Goal: Check status: Check status

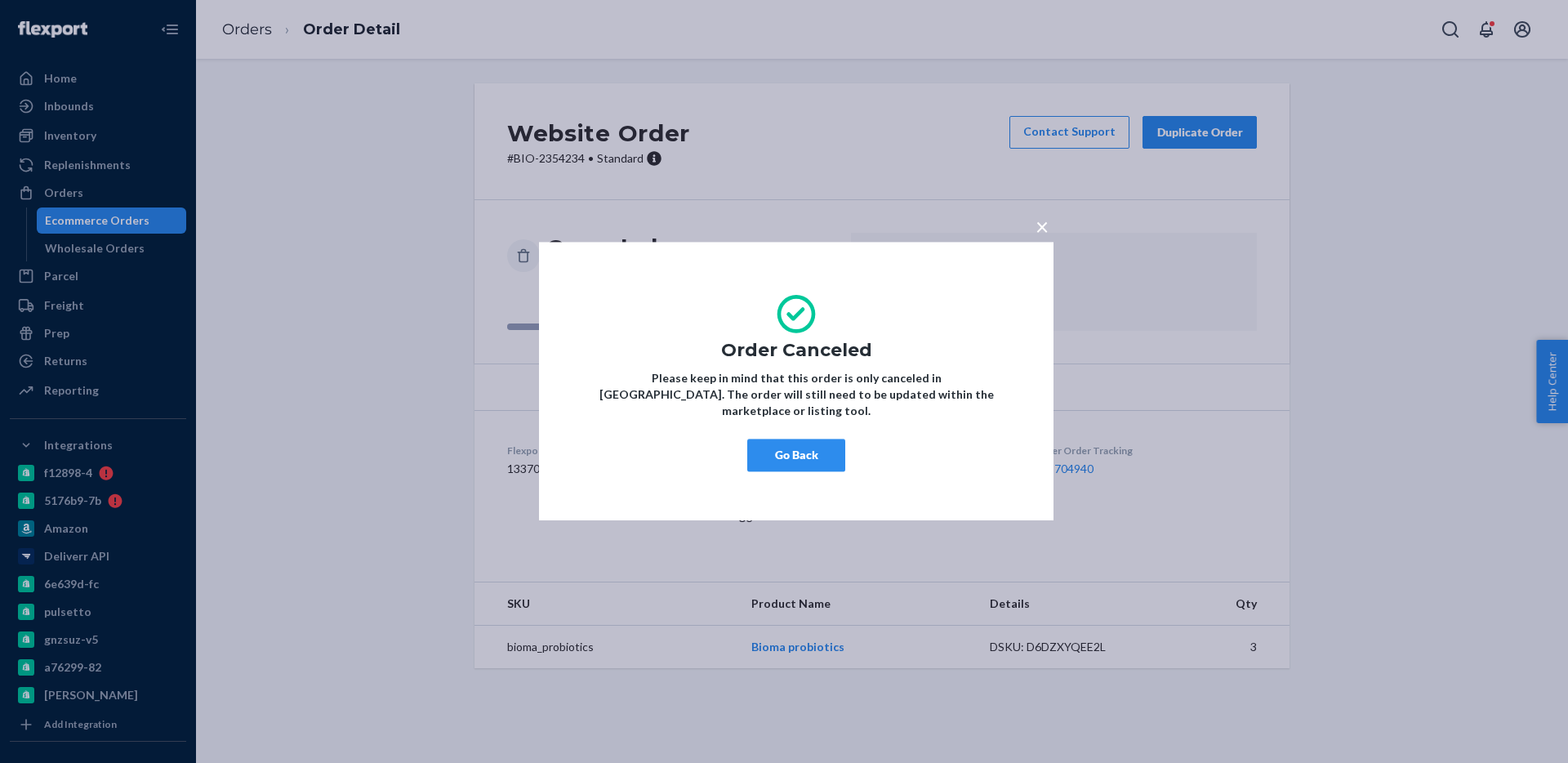
click at [802, 444] on button "Go Back" at bounding box center [796, 457] width 98 height 33
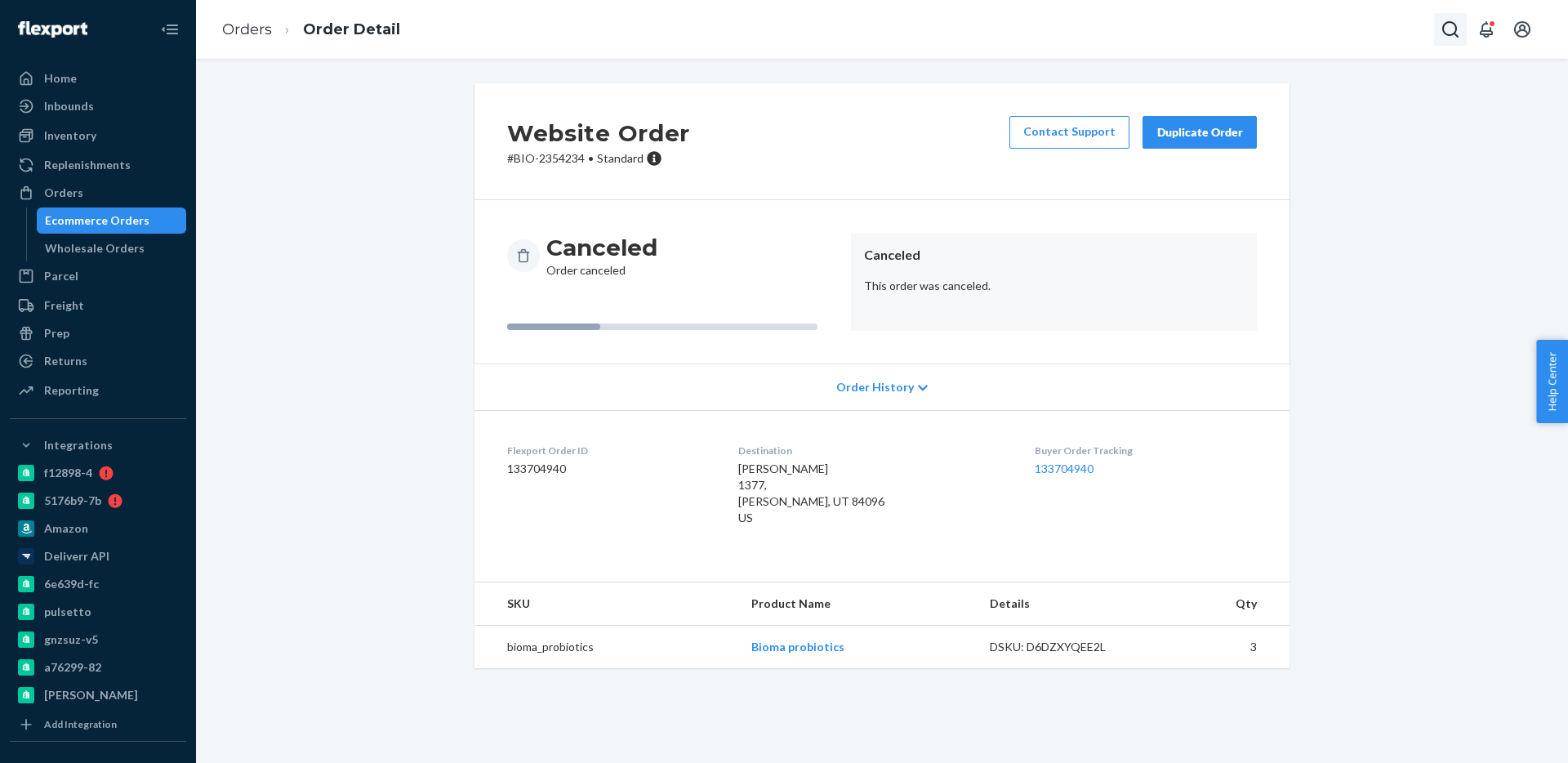
click at [1435, 15] on button "Open Search Box" at bounding box center [1451, 29] width 33 height 33
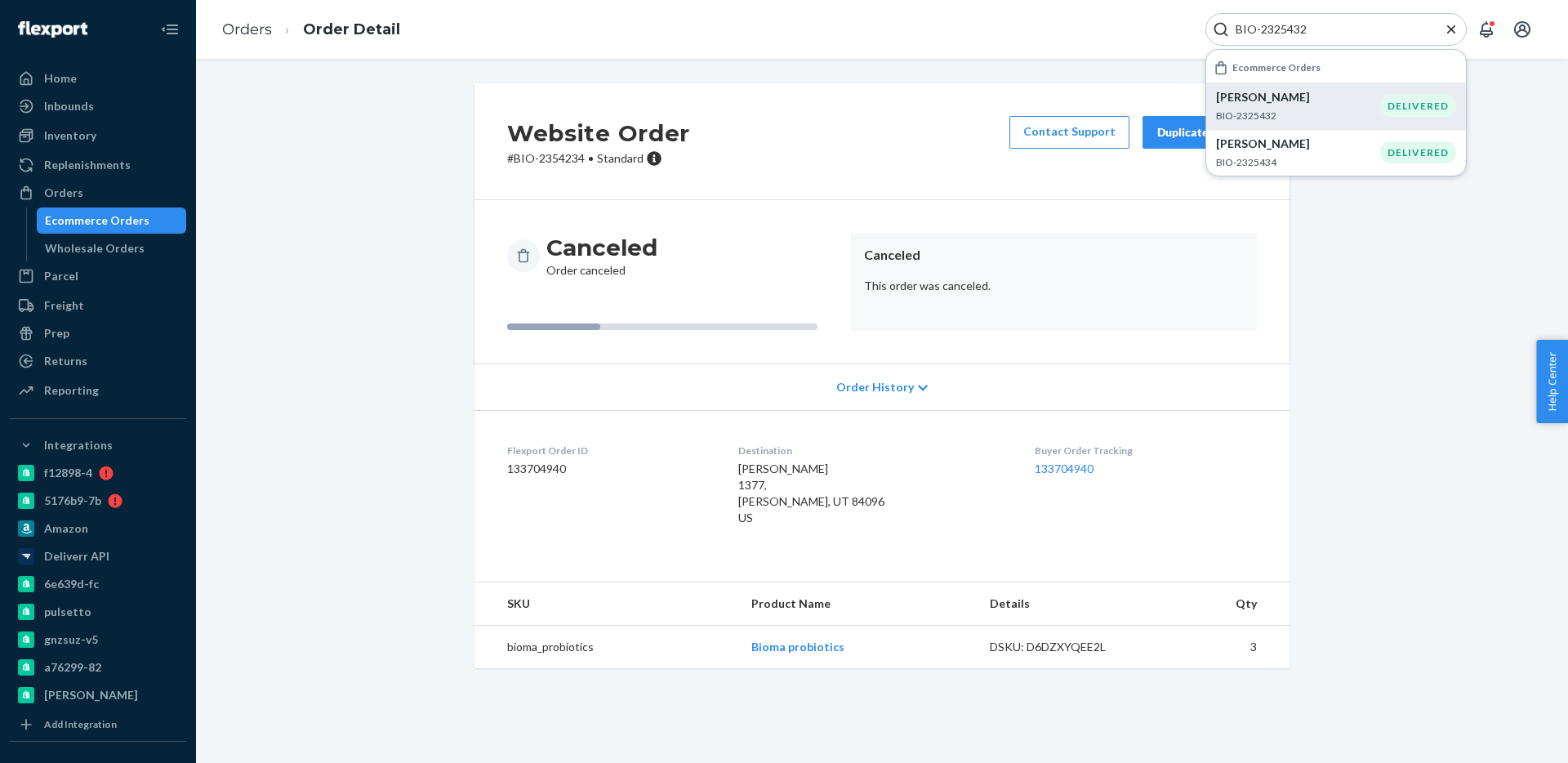
click at [1303, 112] on p "BIO-2325432" at bounding box center [1298, 115] width 164 height 14
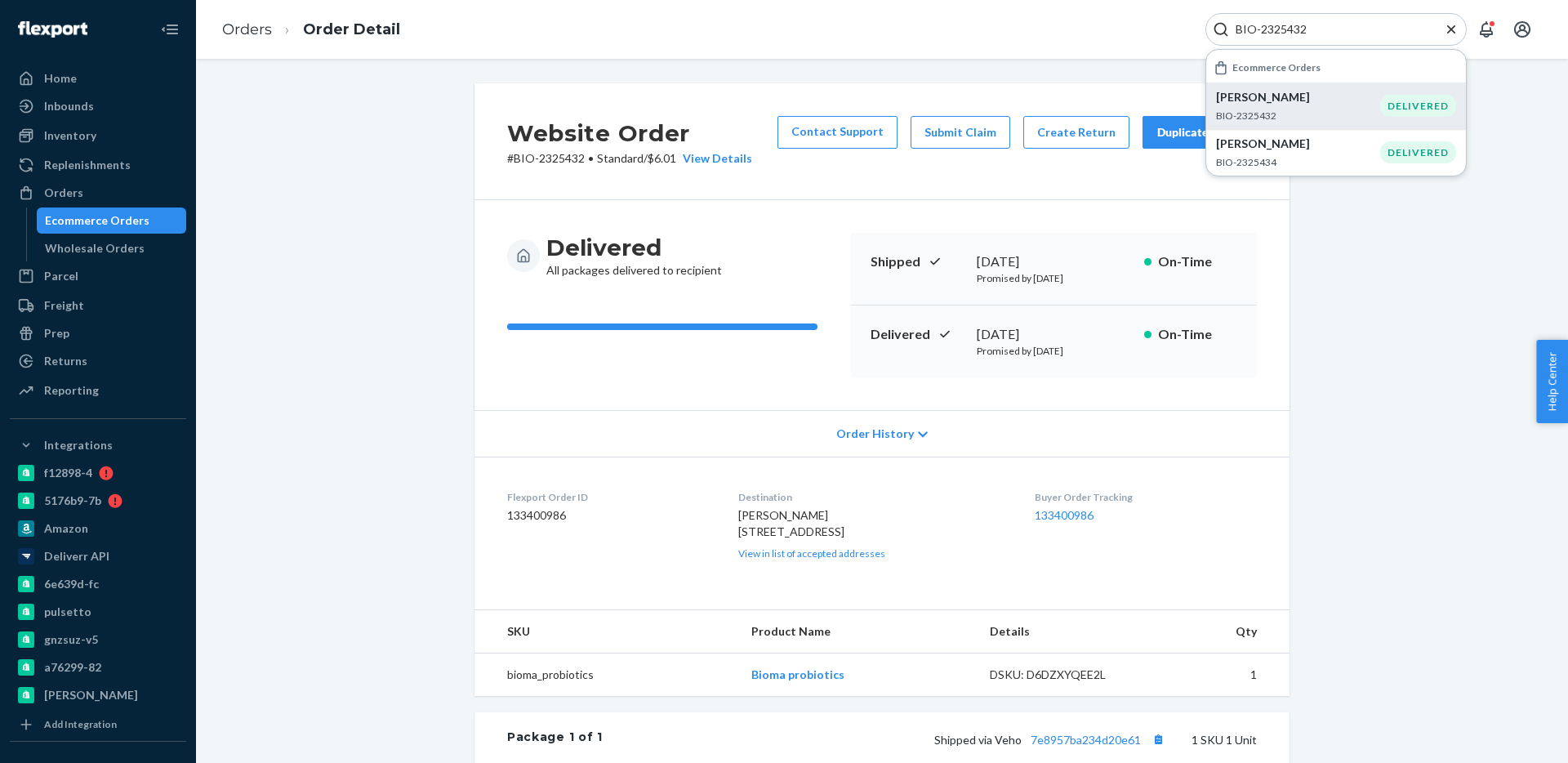
click at [1248, 26] on input "BIO-2325432" at bounding box center [1330, 29] width 201 height 17
paste input "453738-01"
click at [1299, 94] on p "[PERSON_NAME]" at bounding box center [1293, 98] width 154 height 17
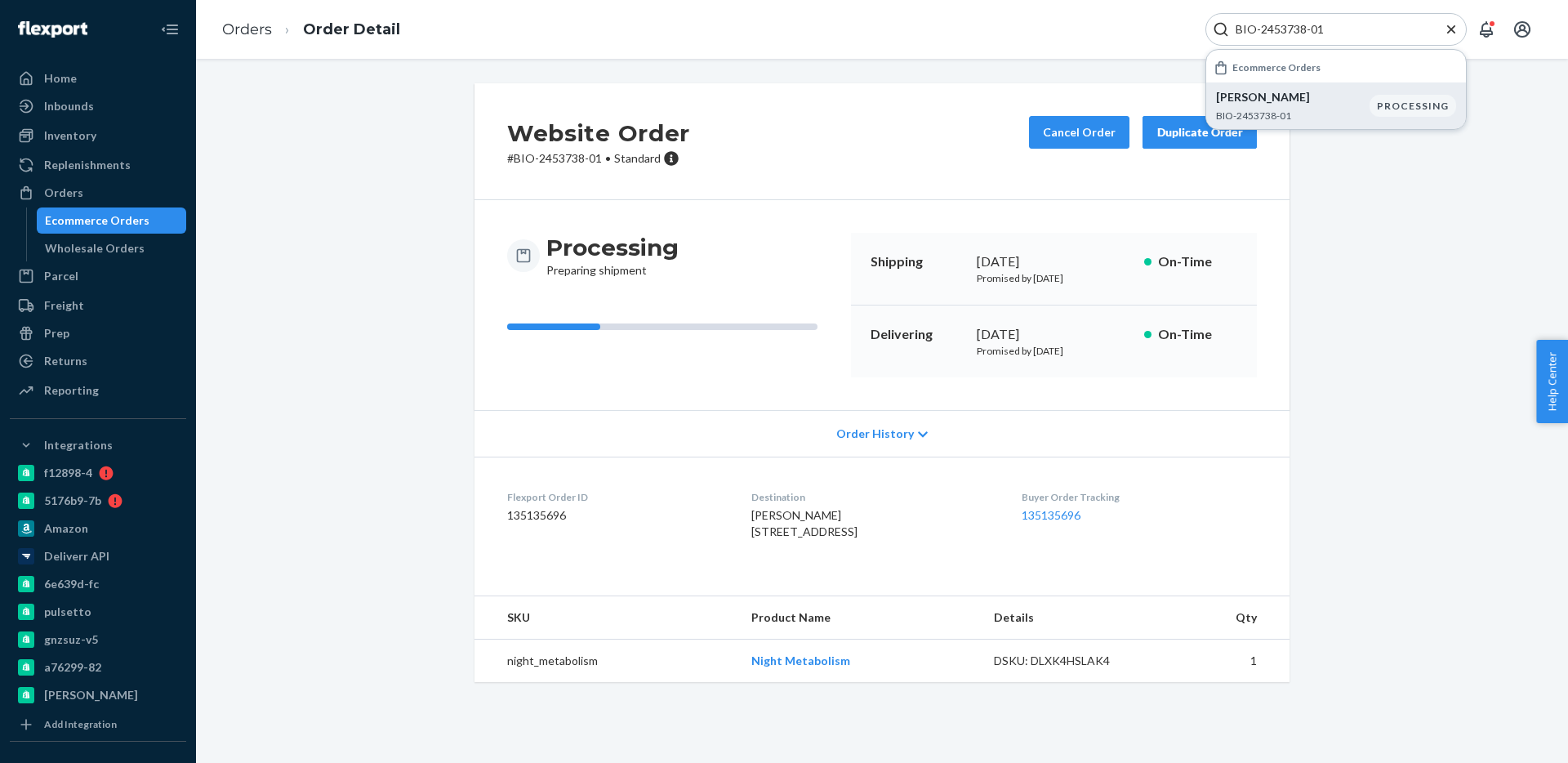
click at [1287, 28] on input "BIO-2453738-01" at bounding box center [1330, 29] width 201 height 17
click at [1270, 30] on input "BIO-2453738-01" at bounding box center [1330, 29] width 201 height 17
click at [1264, 30] on input "BIO-2453738-01" at bounding box center [1330, 29] width 201 height 17
drag, startPoint x: 1262, startPoint y: 30, endPoint x: 1362, endPoint y: 31, distance: 100.0
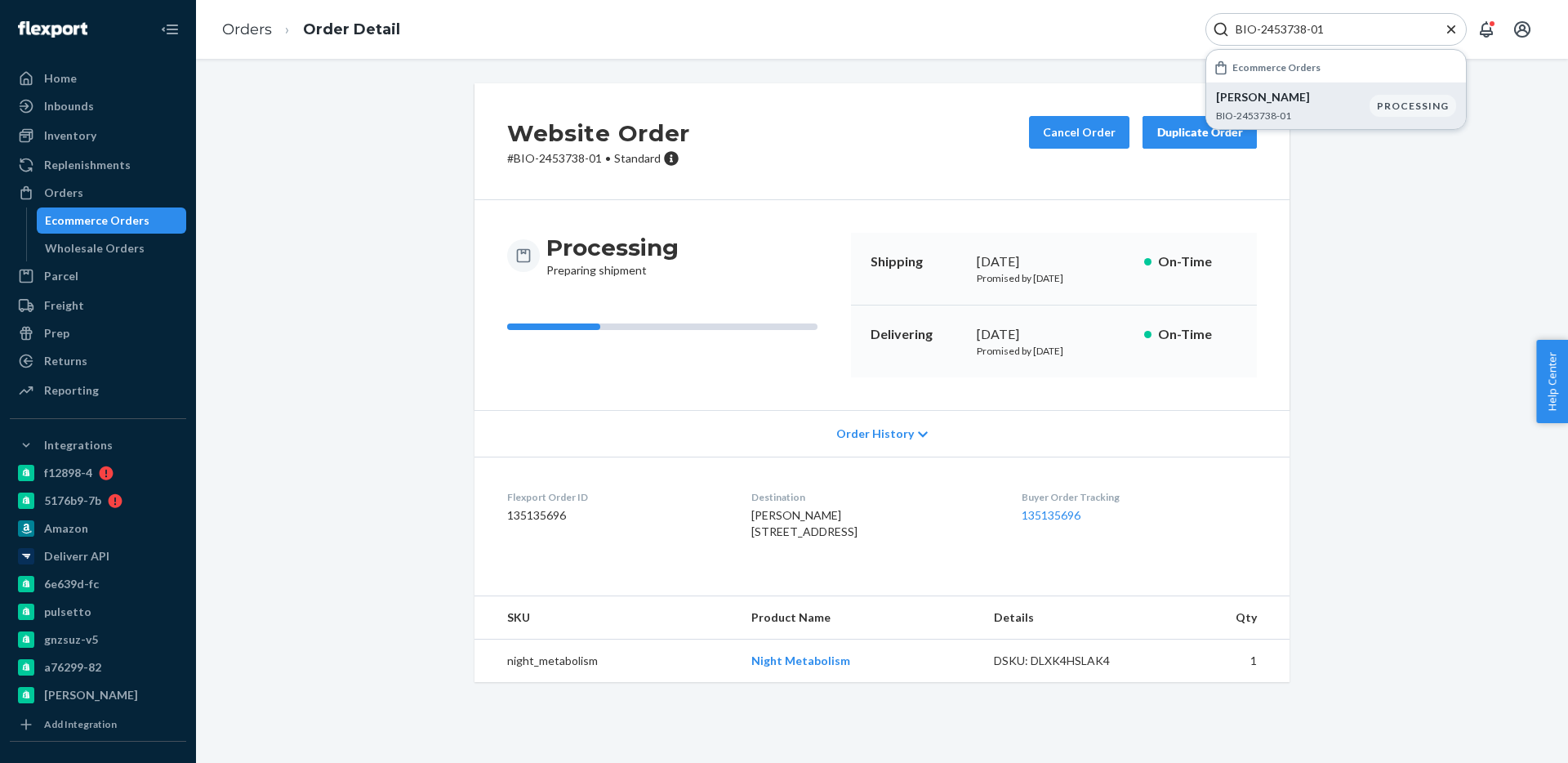
click at [1362, 31] on input "BIO-2453738-01" at bounding box center [1330, 29] width 201 height 17
paste input "335619"
click at [1305, 98] on p "[PERSON_NAME]" at bounding box center [1297, 98] width 160 height 17
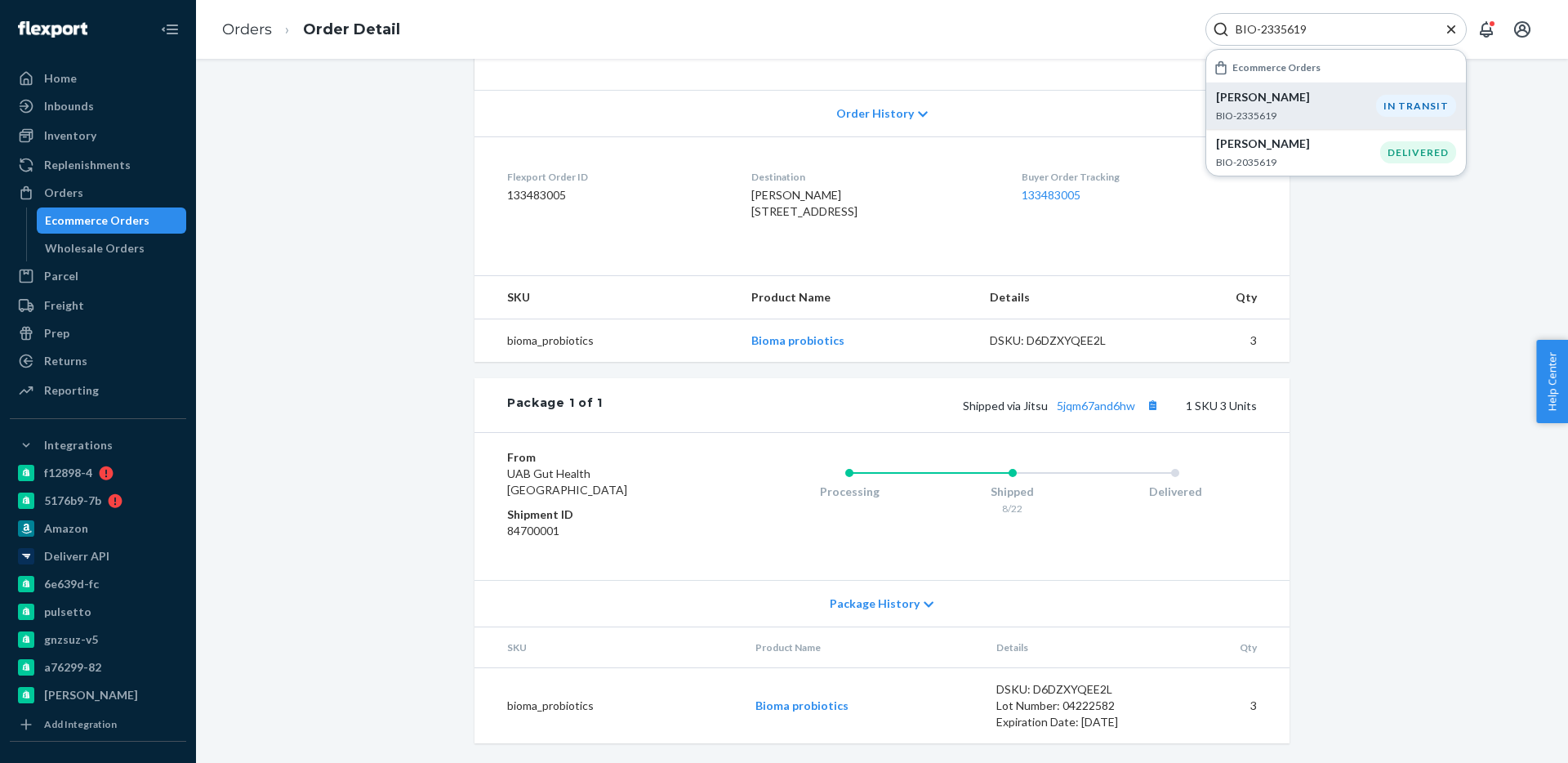
scroll to position [353, 0]
click at [1091, 399] on link "5jqm67and6hw" at bounding box center [1096, 405] width 78 height 14
click at [1276, 27] on input "BIO-2335619" at bounding box center [1330, 29] width 201 height 17
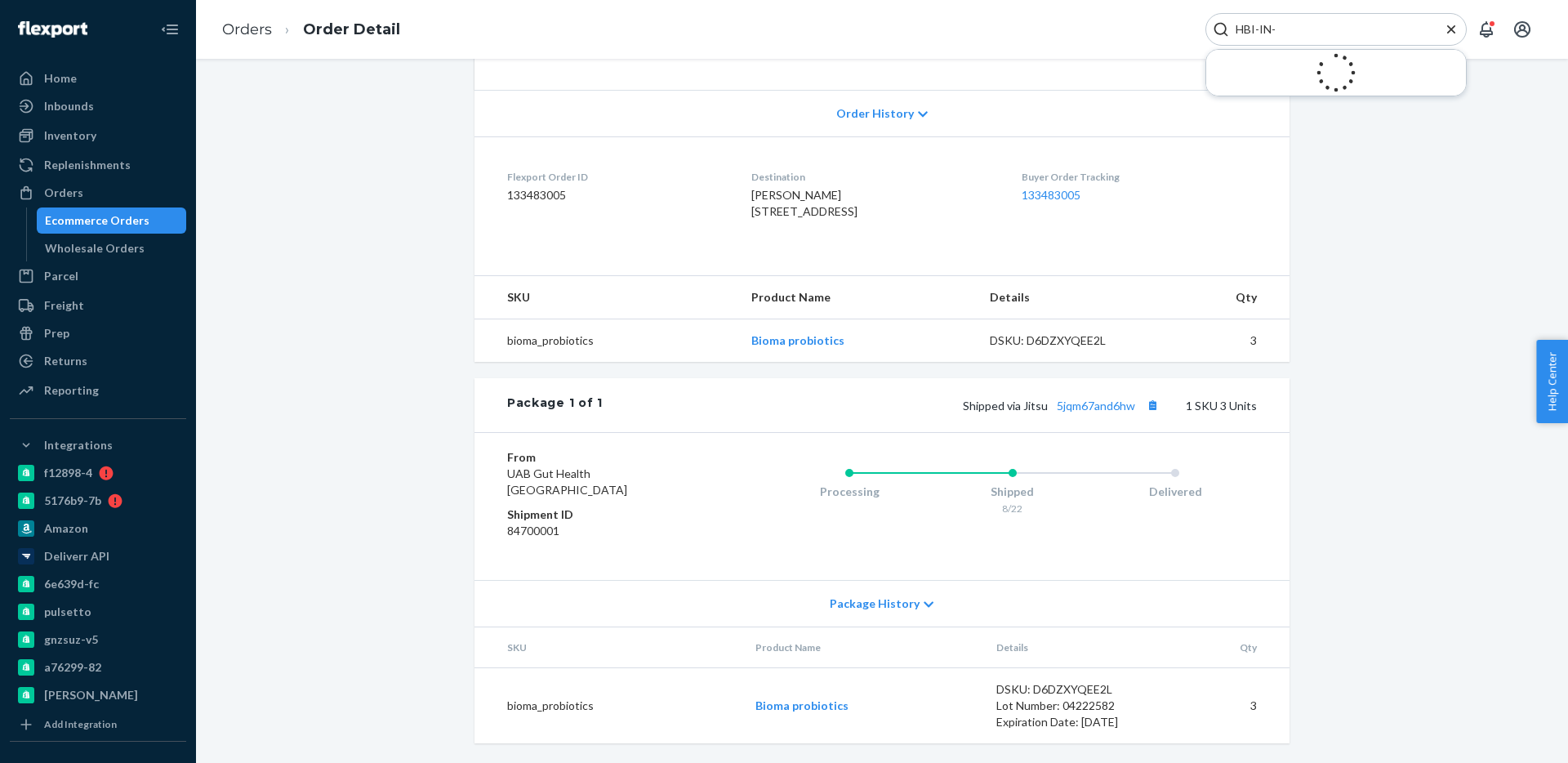
paste input "276"
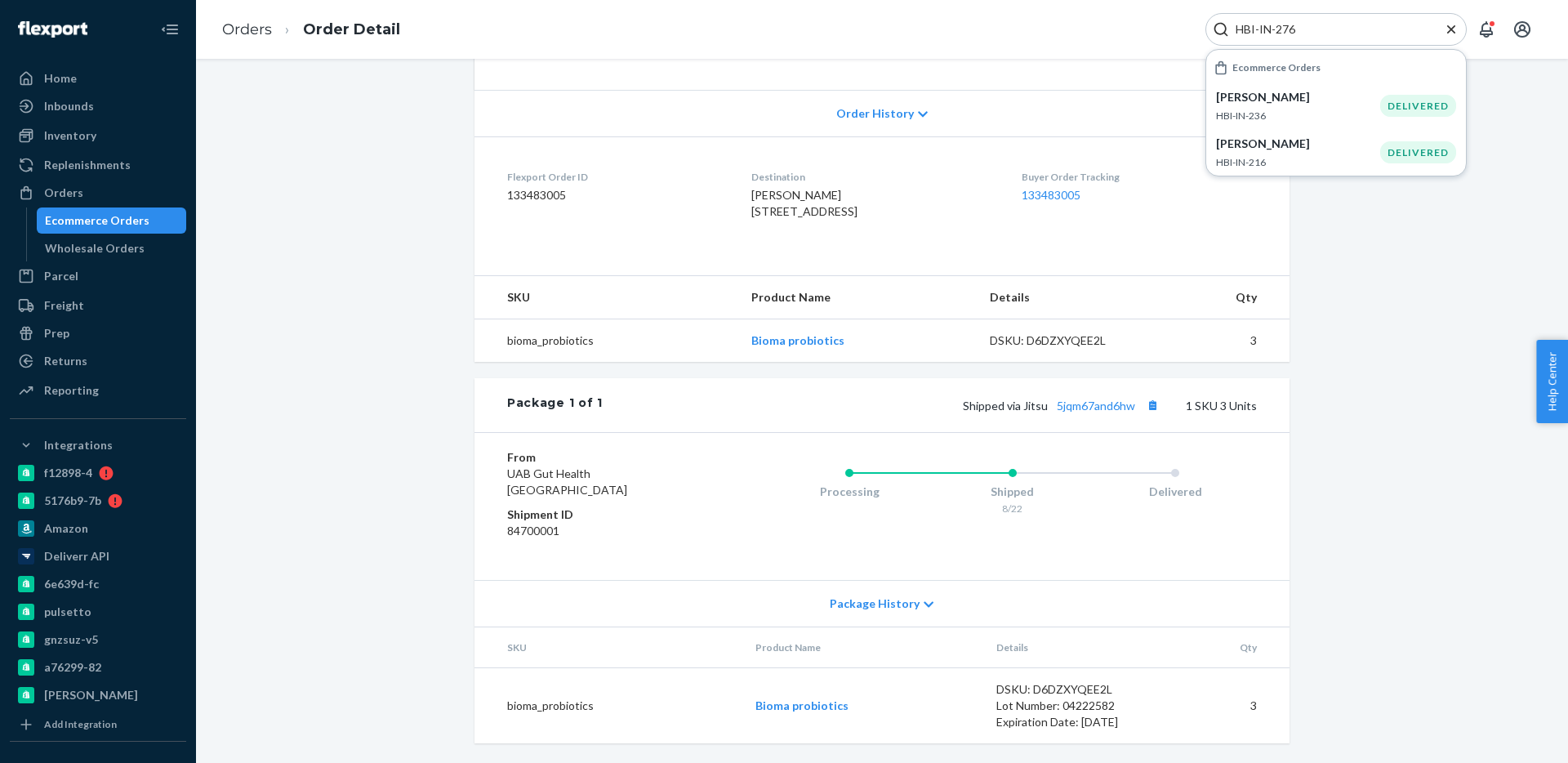
click at [1316, 24] on input "HBI-IN-276" at bounding box center [1330, 29] width 201 height 17
click at [1274, 28] on input "HBI-IN-276" at bounding box center [1330, 29] width 201 height 17
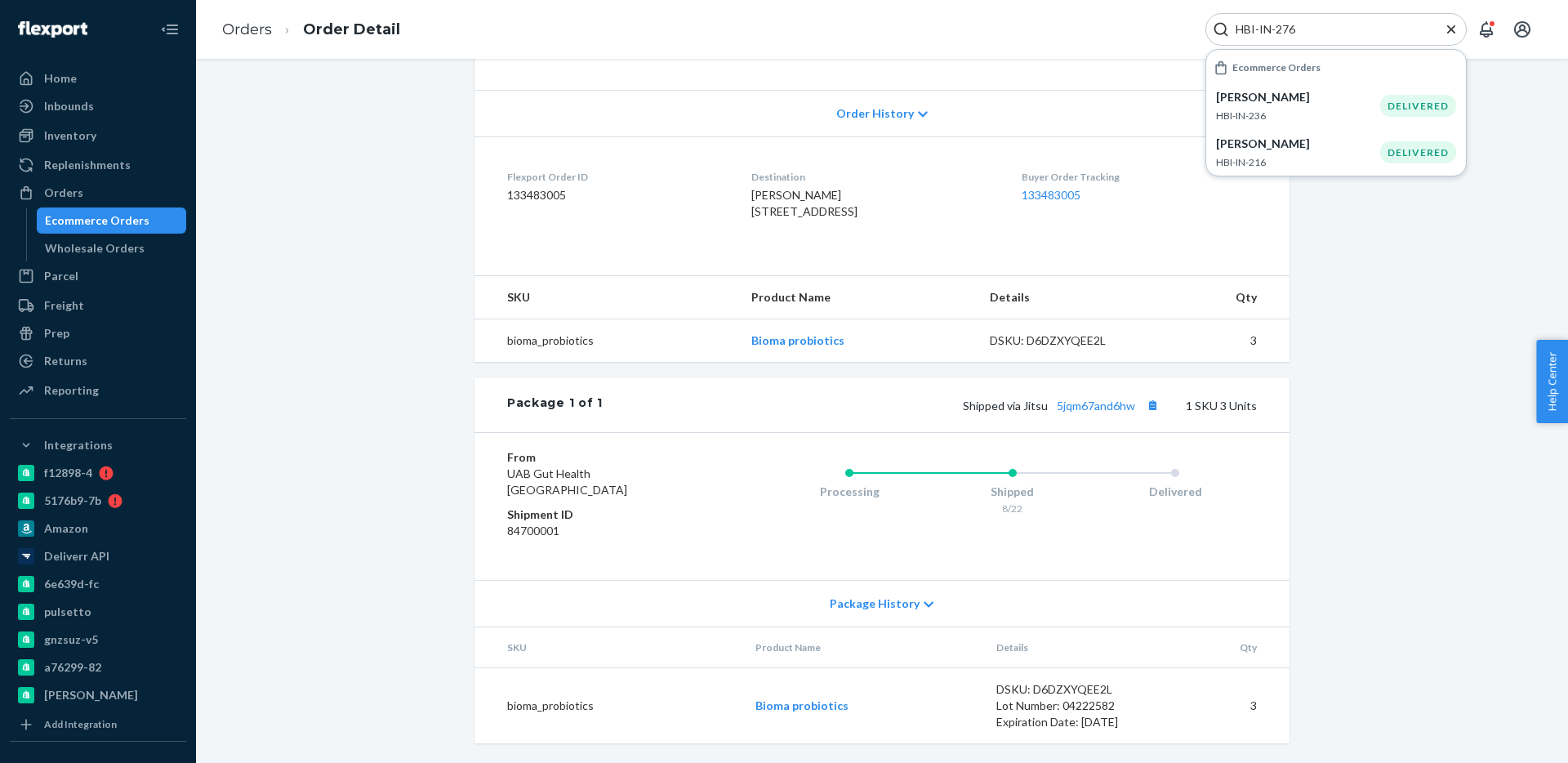
click at [1274, 28] on input "HBI-IN-276" at bounding box center [1330, 29] width 201 height 17
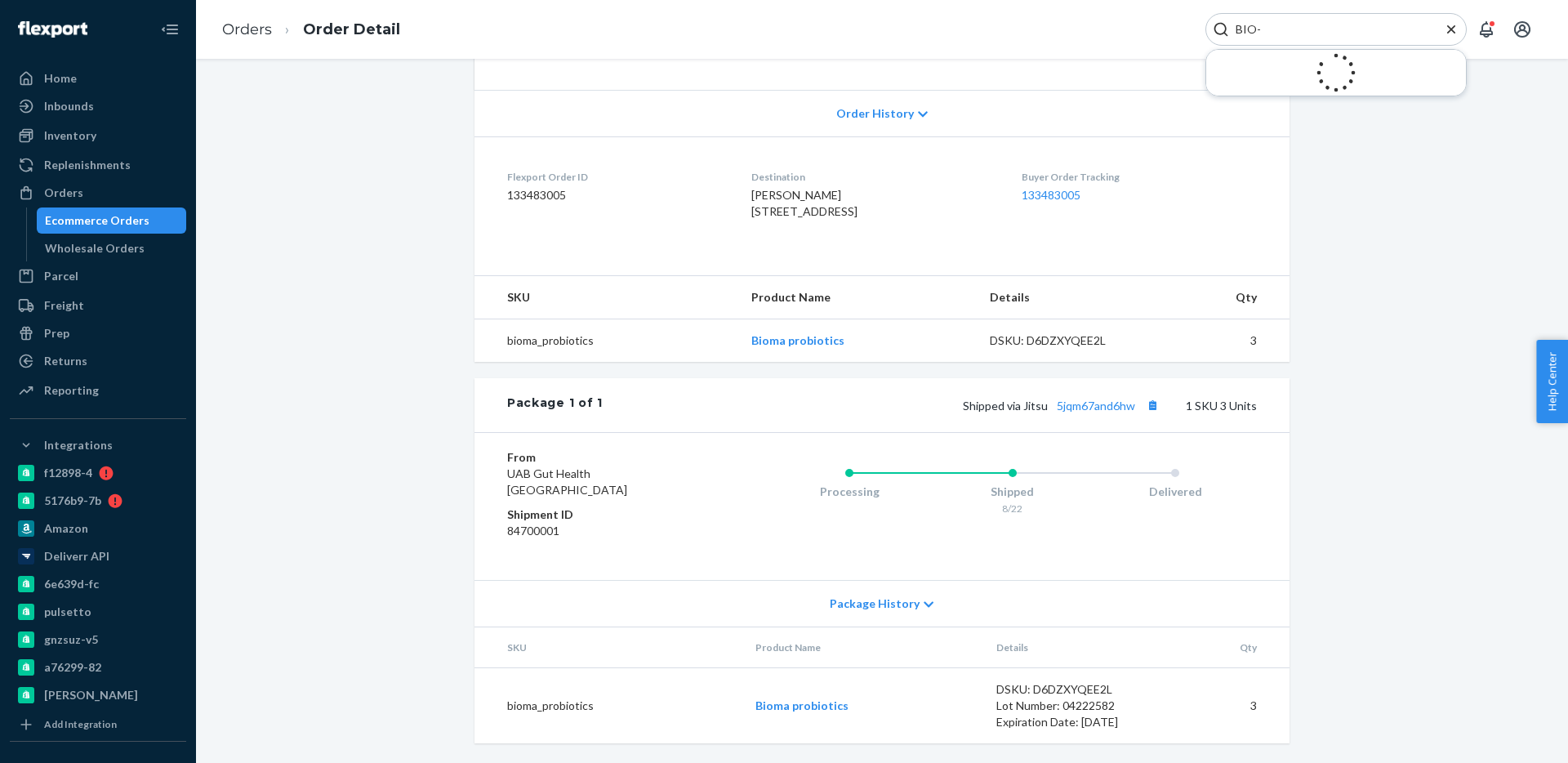
paste input "2348341"
type input "BIO-2348341"
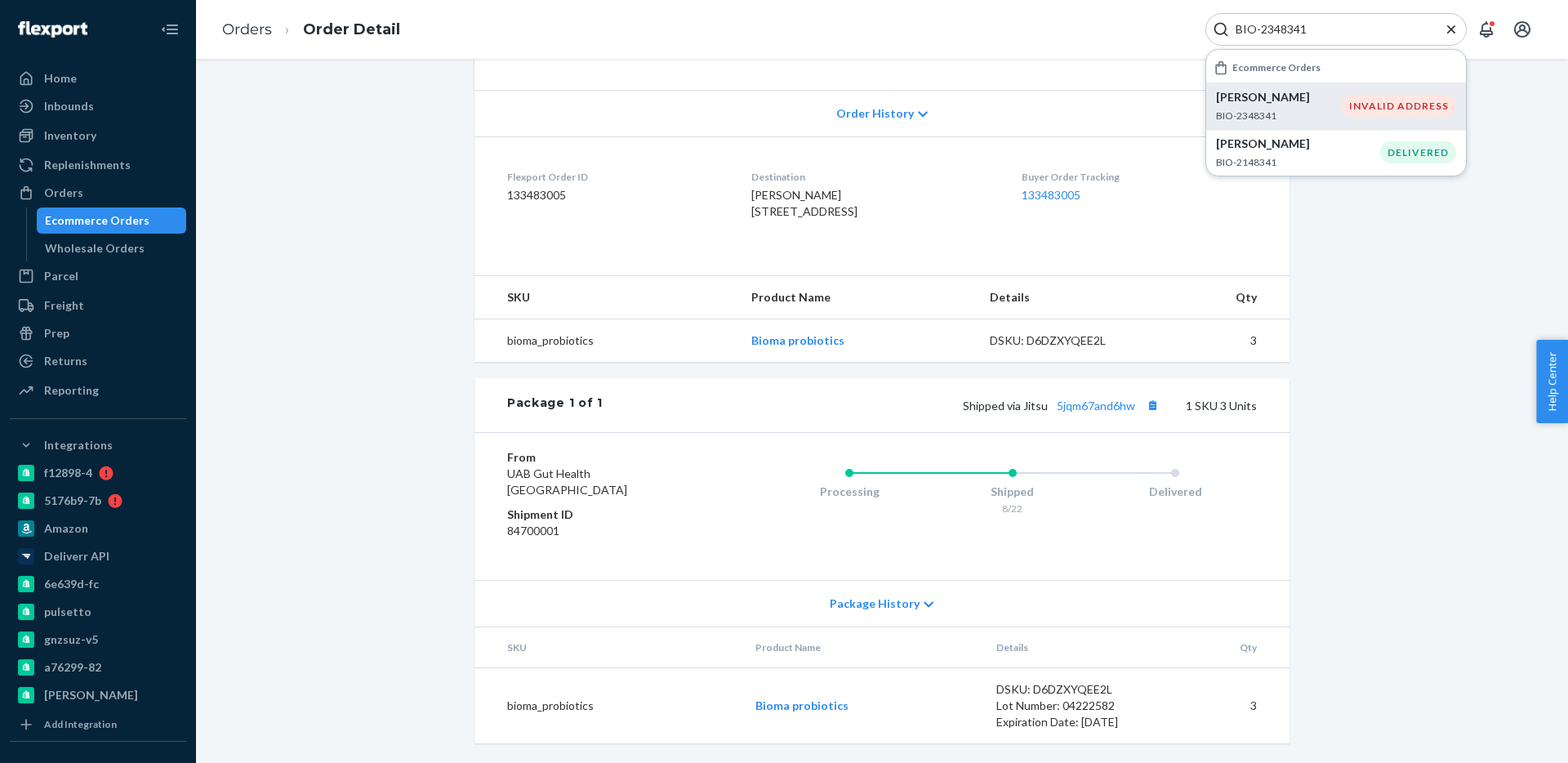
click at [1344, 102] on div "INVALID ADDRESS" at bounding box center [1400, 106] width 114 height 22
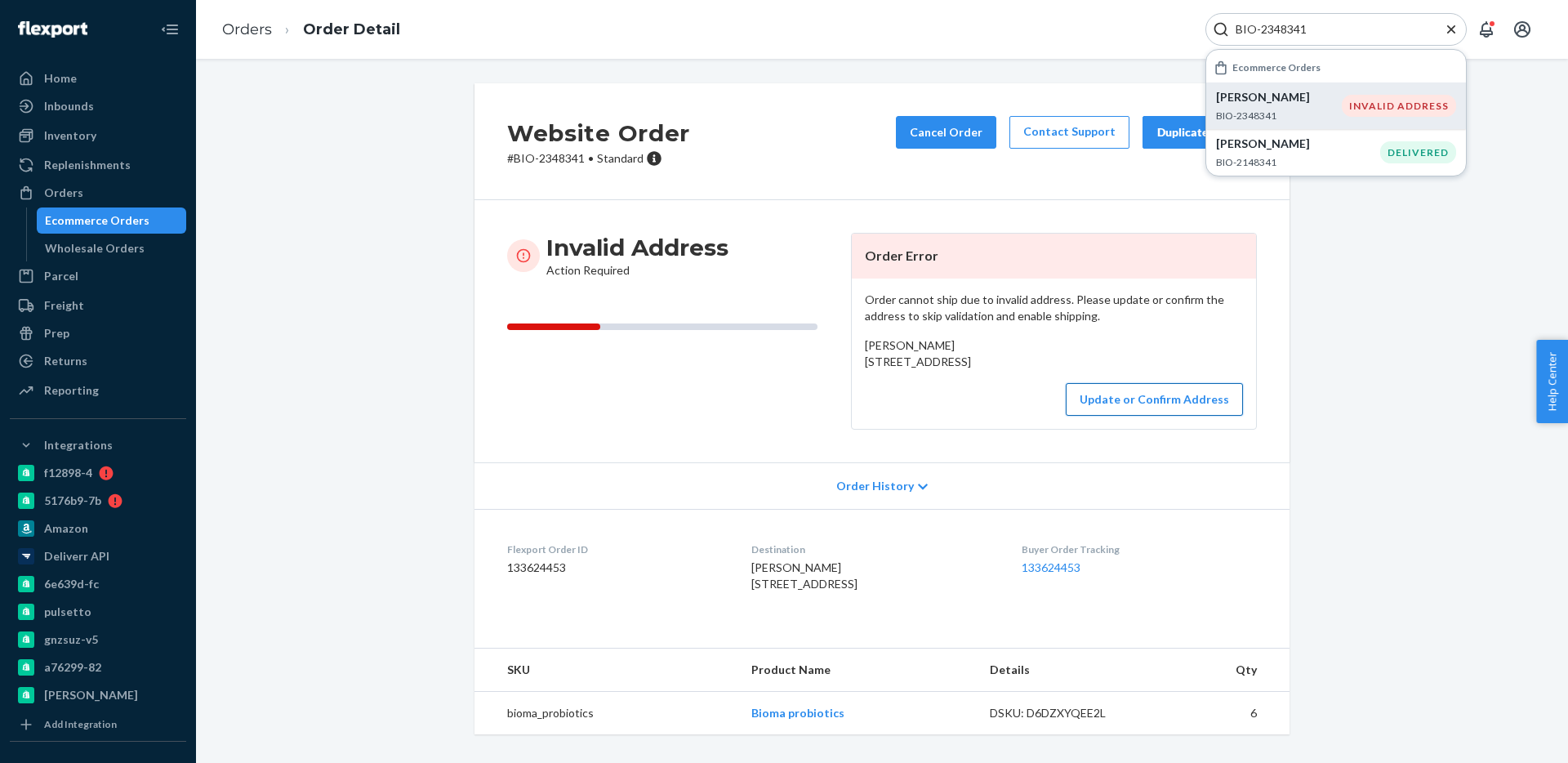
click at [1129, 416] on button "Update or Confirm Address" at bounding box center [1154, 399] width 178 height 33
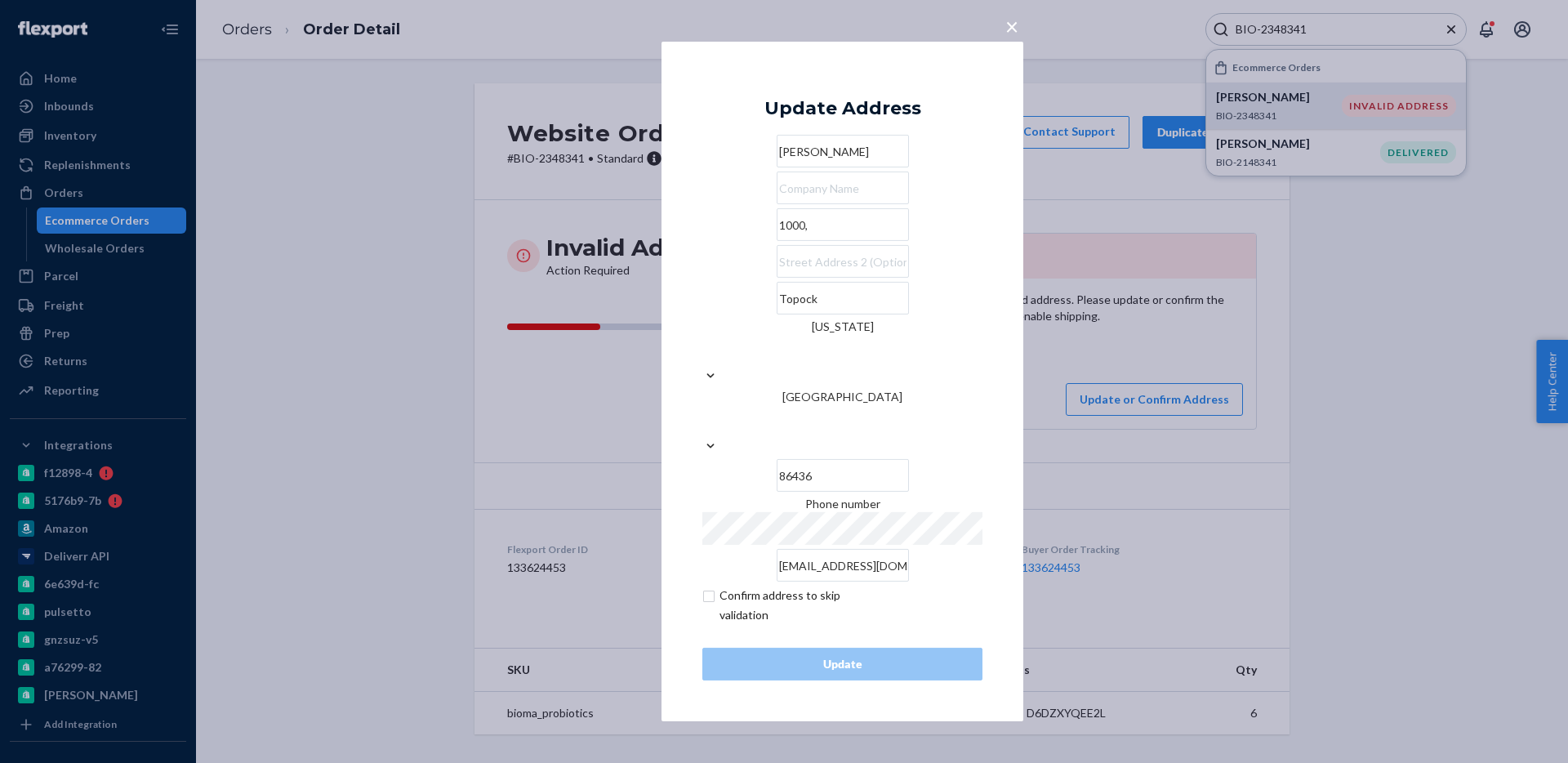
click at [787, 292] on div "[PERSON_NAME] [STREET_ADDRESS][US_STATE] Phone number [EMAIL_ADDRESS][DOMAIN_NA…" at bounding box center [842, 358] width 280 height 447
click at [785, 241] on input "1000," at bounding box center [843, 225] width 133 height 33
paste input "PO Box 1000"
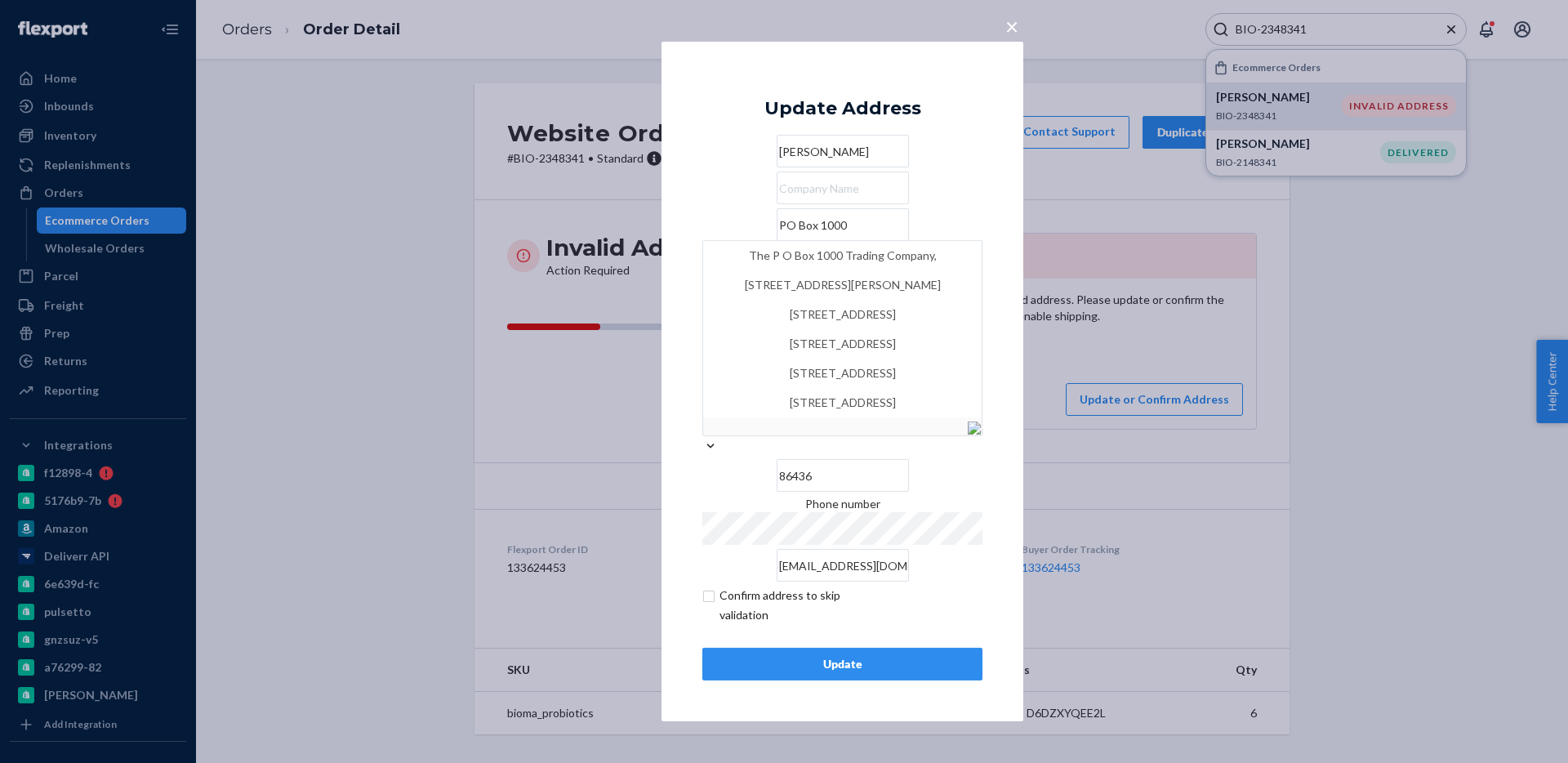
type input "PO Box 1000"
click at [724, 117] on div "Update Address [PERSON_NAME][GEOGRAPHIC_DATA][PERSON_NAME][STREET_ADDRESS] [STR…" at bounding box center [842, 382] width 280 height 598
click at [890, 459] on input "86436" at bounding box center [843, 476] width 133 height 33
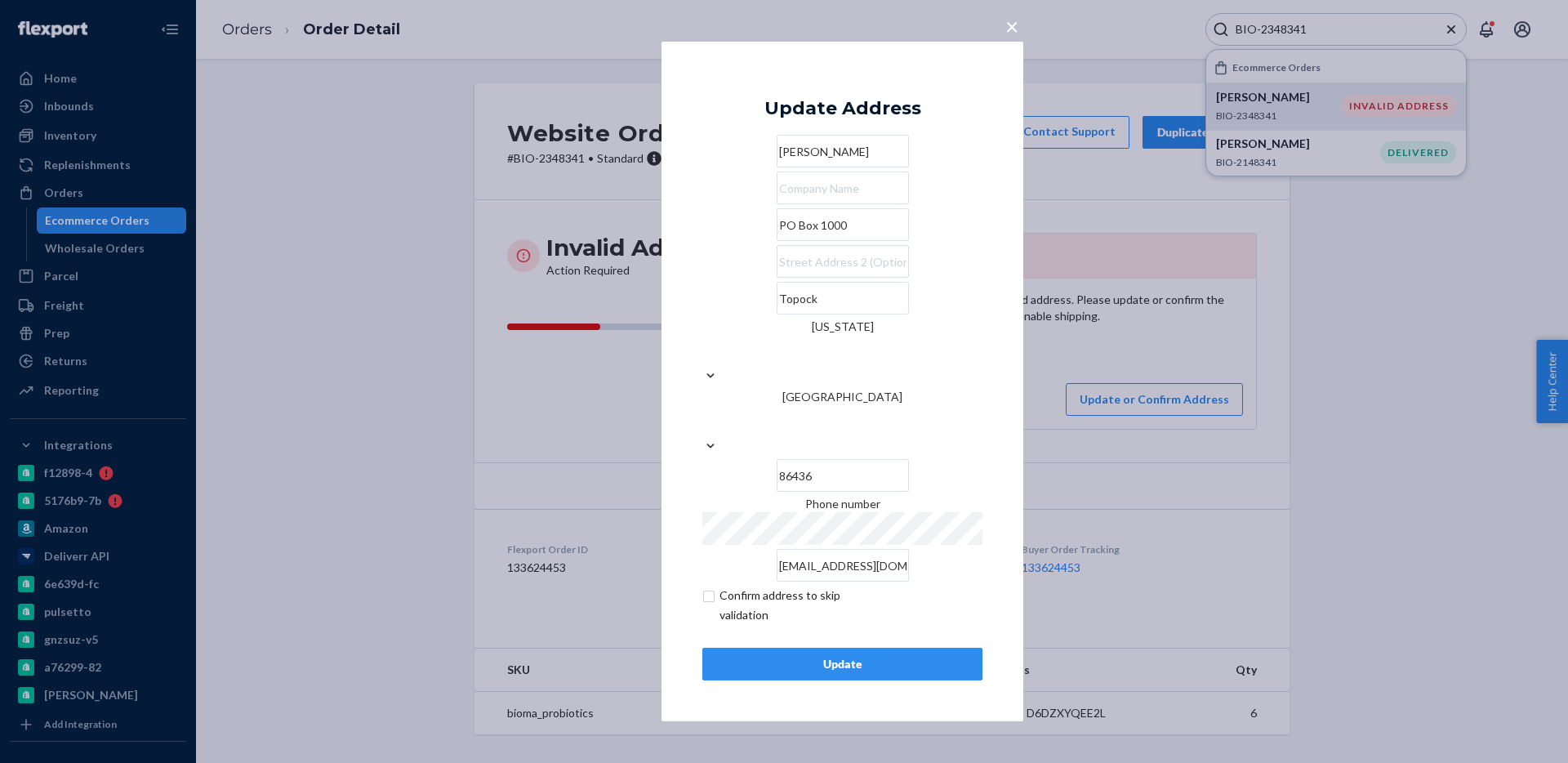
click at [800, 585] on input "checkbox" at bounding box center [797, 605] width 190 height 40
checkbox input "true"
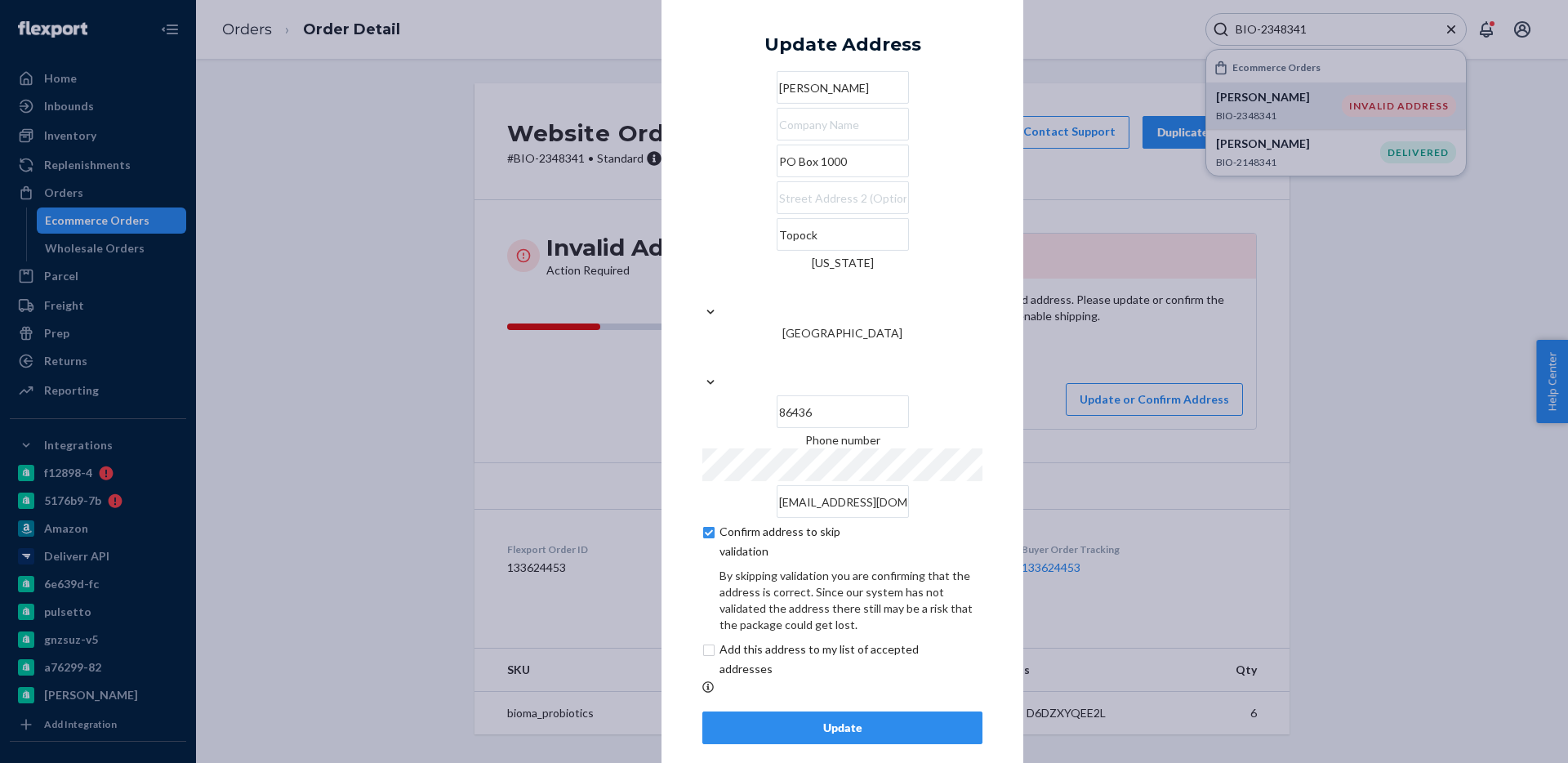
click at [819, 640] on input "checkbox" at bounding box center [838, 659] width 272 height 40
checkbox input "true"
click at [815, 720] on div "Update" at bounding box center [843, 728] width 252 height 17
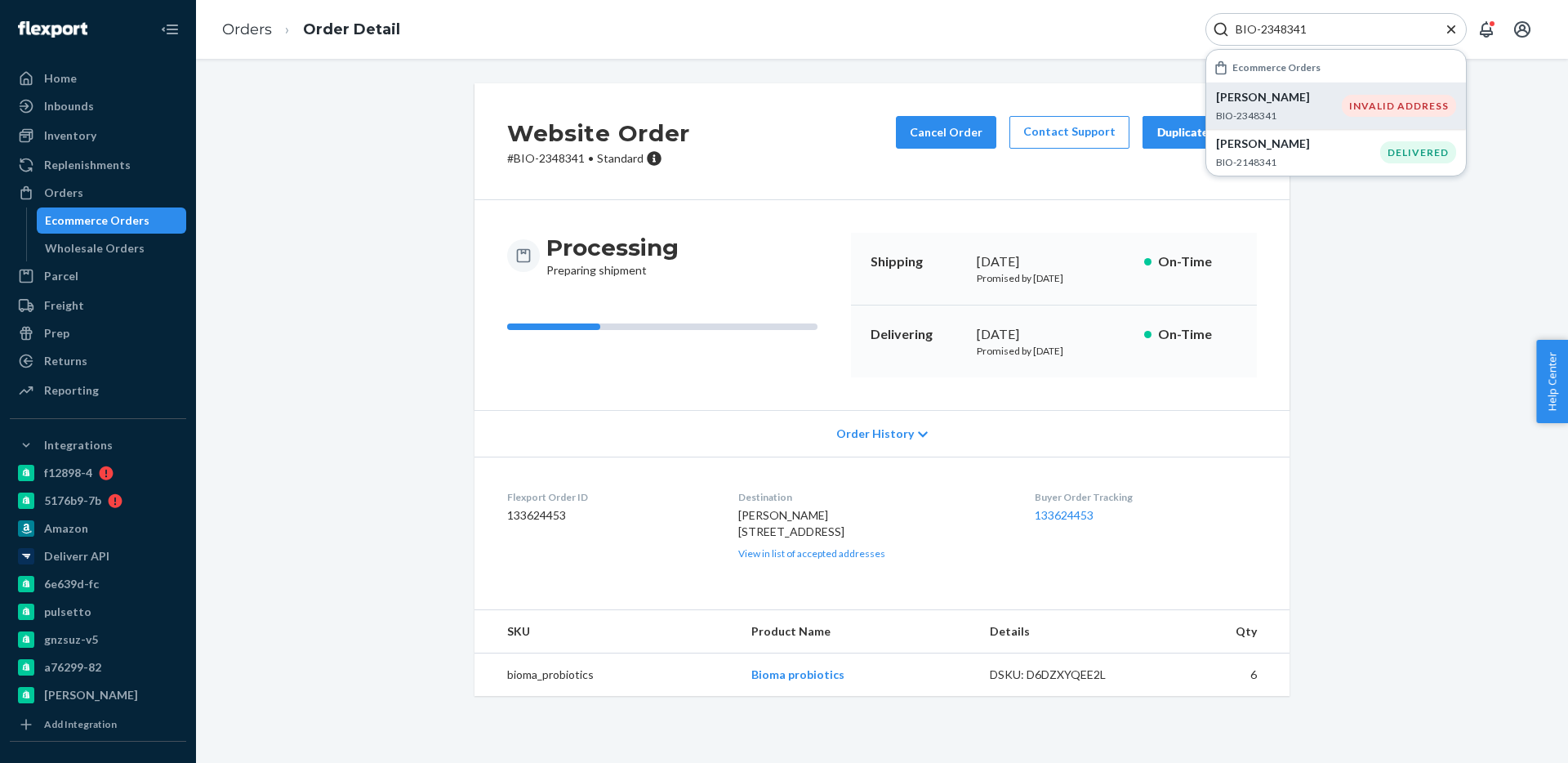
click at [1272, 97] on p "[PERSON_NAME]" at bounding box center [1279, 98] width 126 height 17
click at [571, 154] on p "# BIO-2348341 • Standard" at bounding box center [598, 158] width 183 height 17
copy p "2348341"
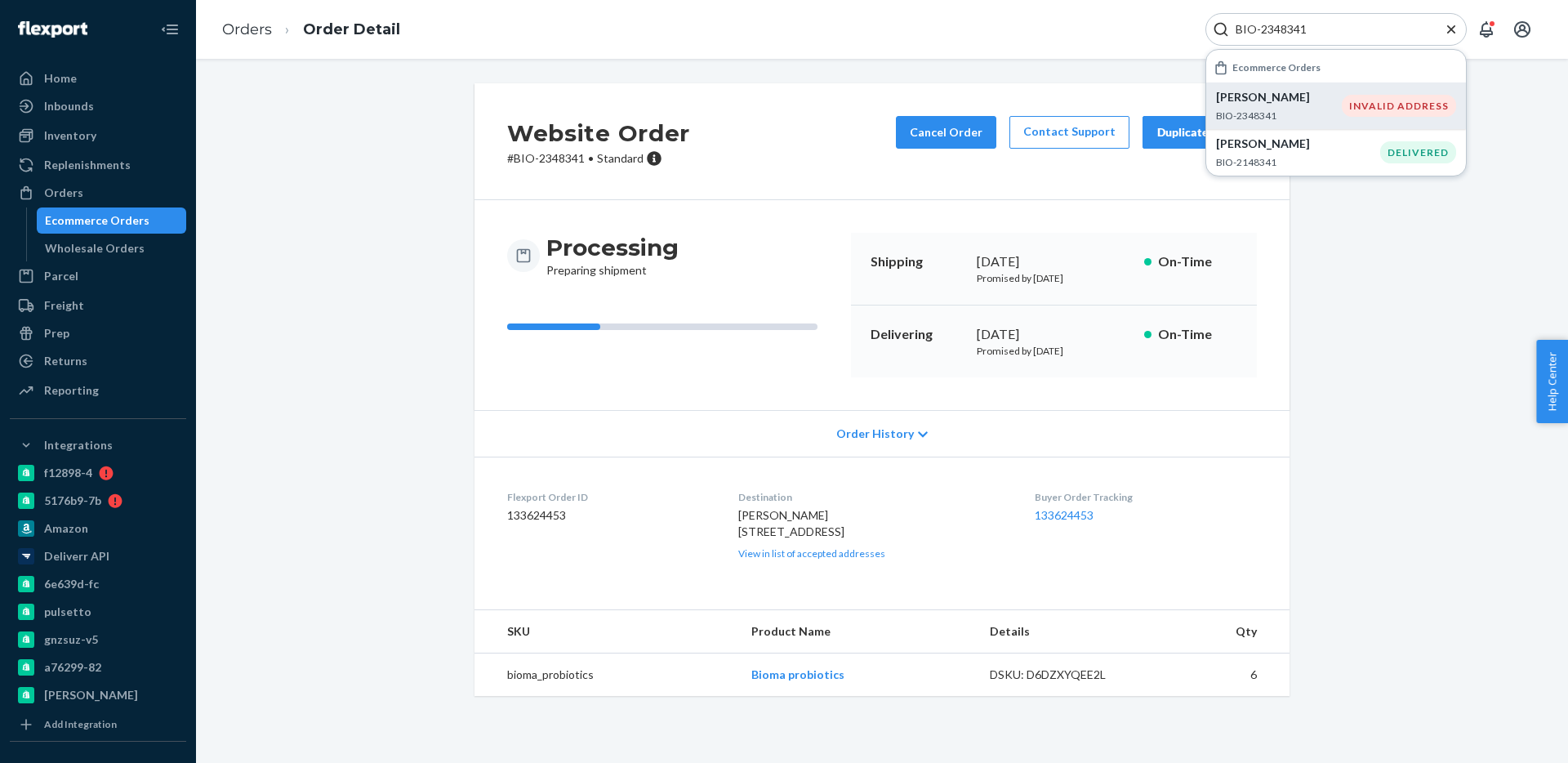
click at [769, 532] on span "[PERSON_NAME] [STREET_ADDRESS]" at bounding box center [790, 523] width 106 height 30
copy span "PO Box 1000"
click at [1289, 34] on input "BIO-2348341" at bounding box center [1330, 29] width 201 height 17
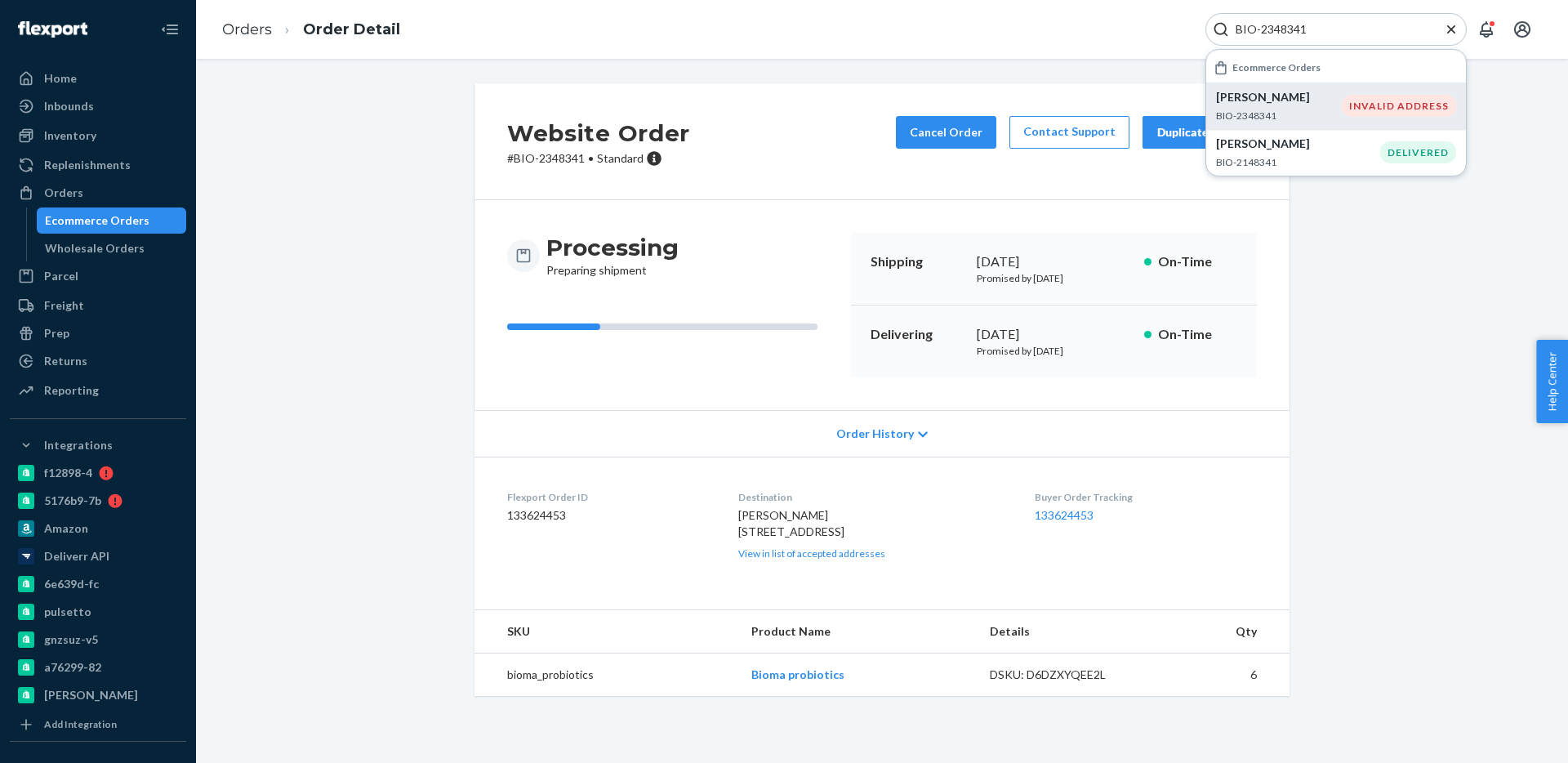
click at [1289, 34] on input "BIO-2348341" at bounding box center [1330, 29] width 201 height 17
paste input "224"
type input "BIO-2348224"
click at [1290, 98] on p "[PERSON_NAME]" at bounding box center [1279, 98] width 126 height 17
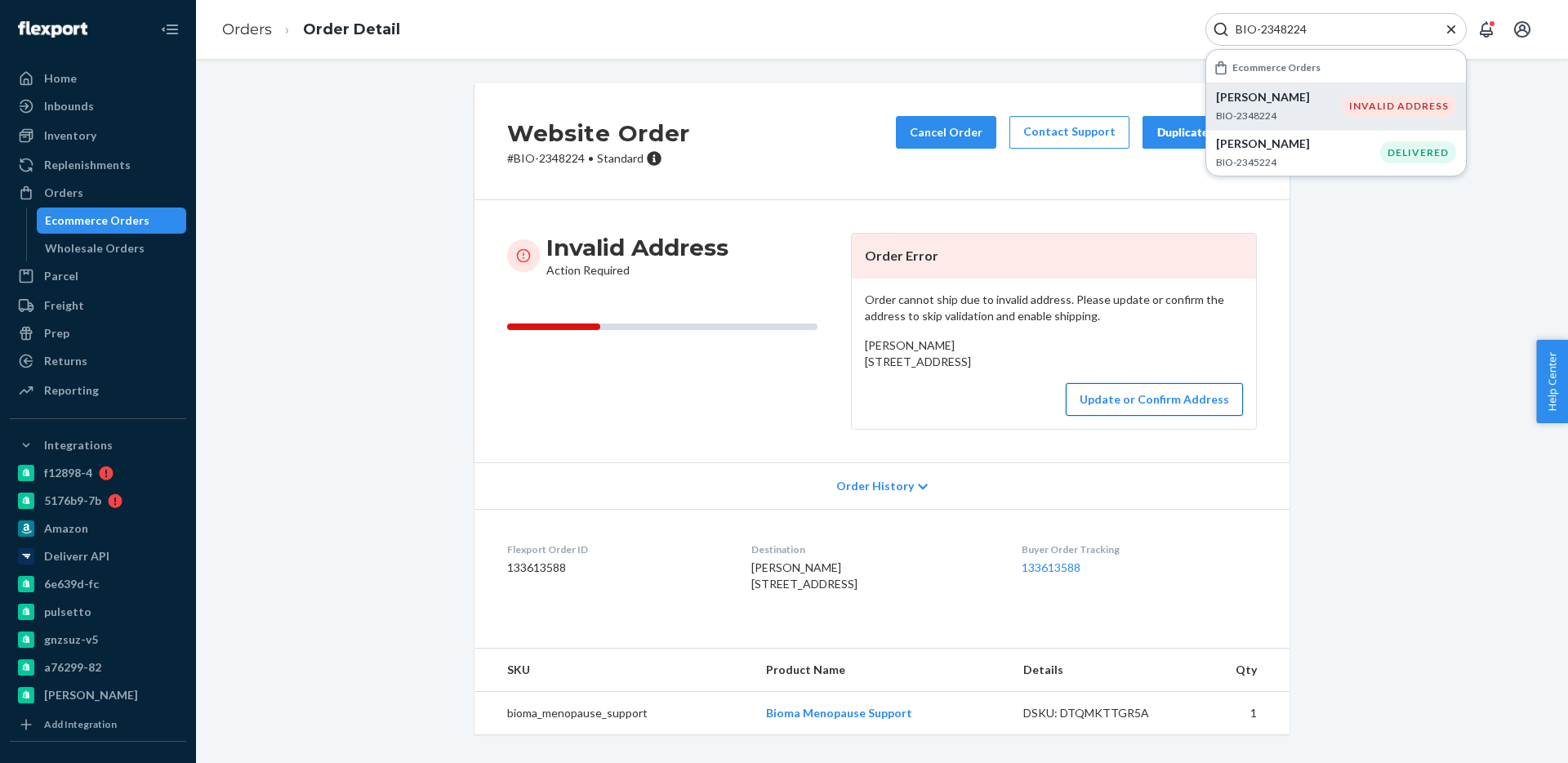
click at [1154, 416] on button "Update or Confirm Address" at bounding box center [1154, 399] width 178 height 33
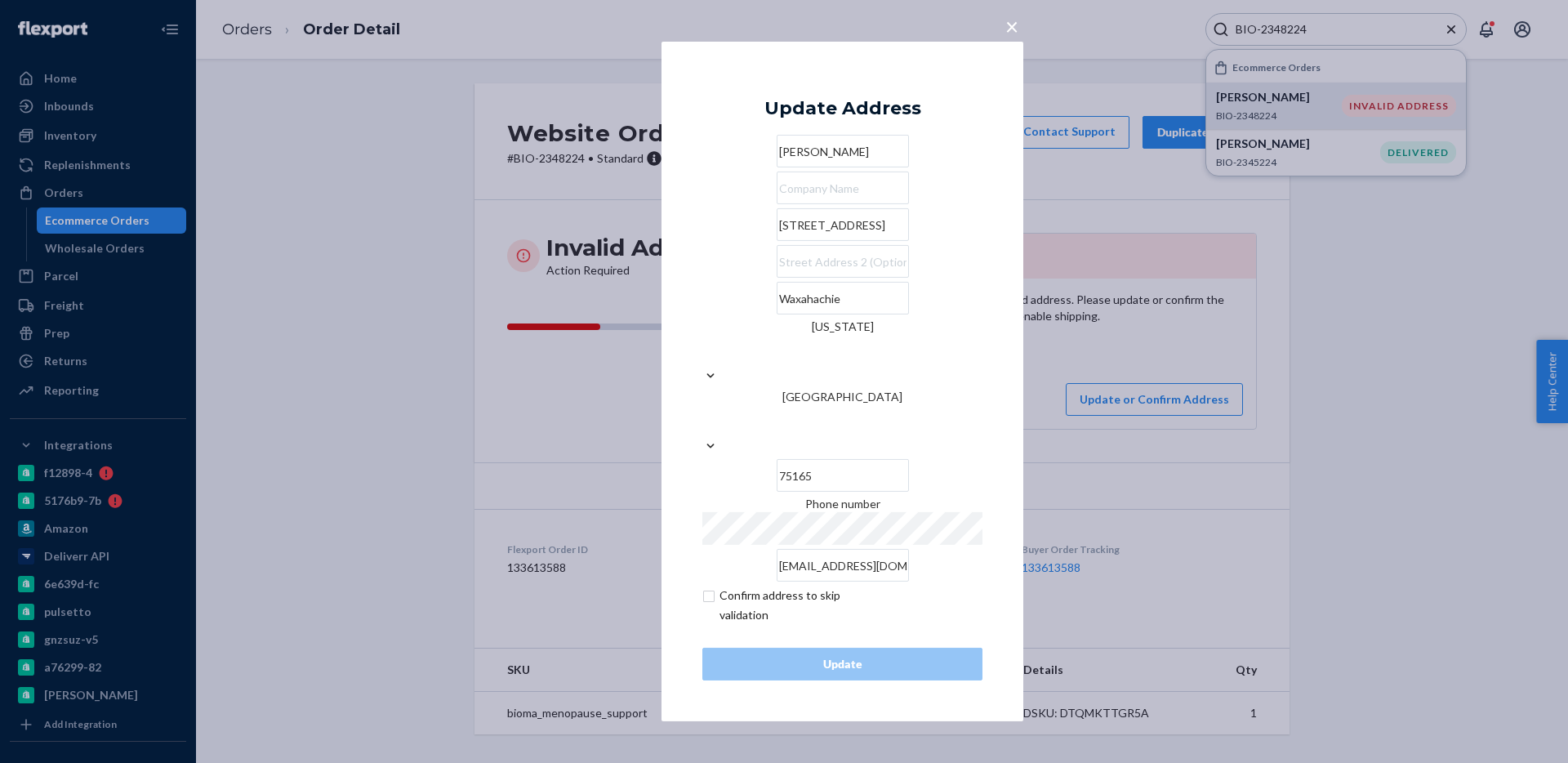
click at [797, 241] on input "[STREET_ADDRESS]" at bounding box center [843, 225] width 133 height 33
paste input "[STREET_ADDRESS]"
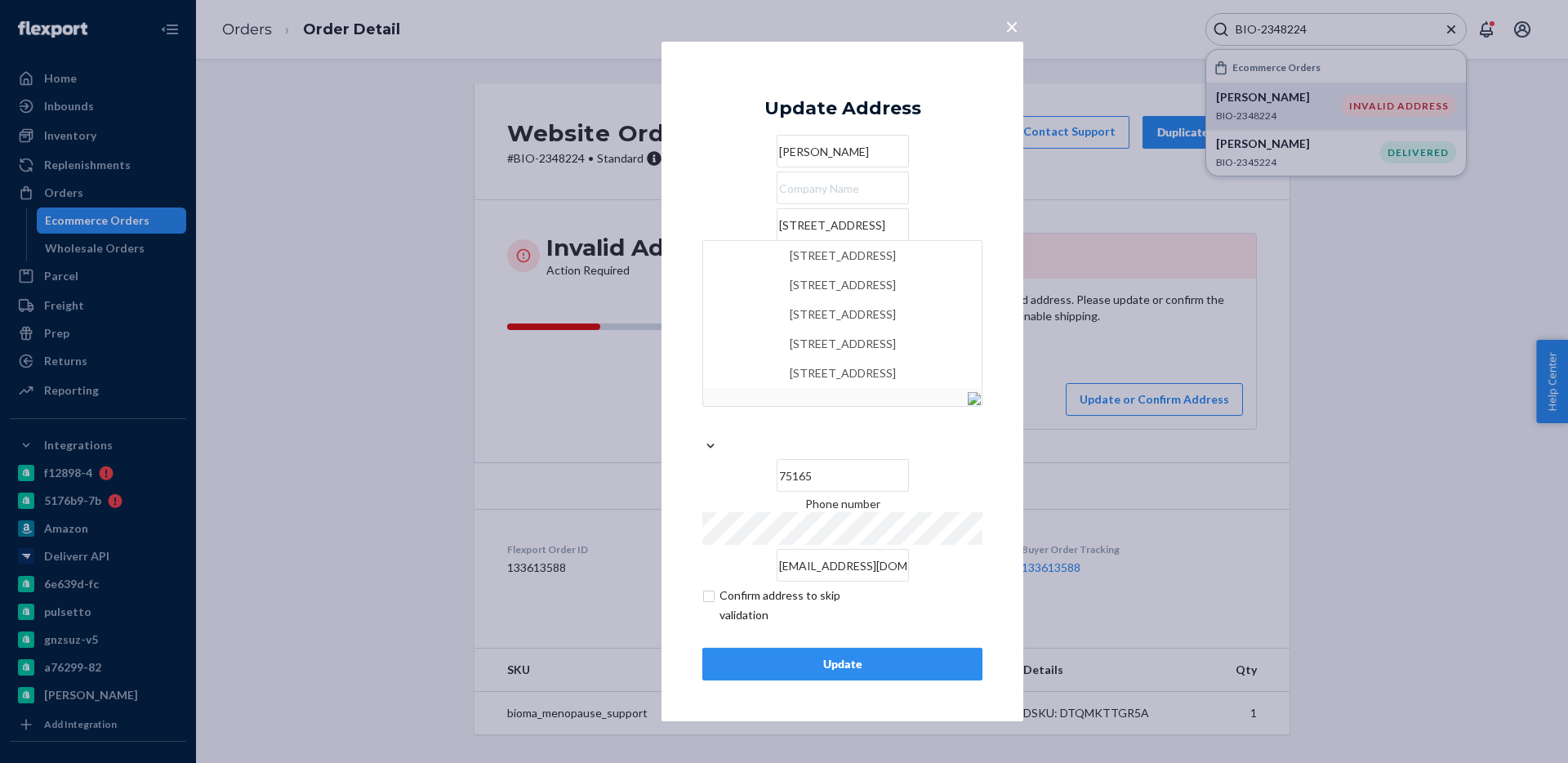
type input "[STREET_ADDRESS]"
click at [730, 131] on div "Update Address [PERSON_NAME] [STREET_ADDRESS][US_STATE] Phone number [EMAIL_ADD…" at bounding box center [842, 382] width 280 height 598
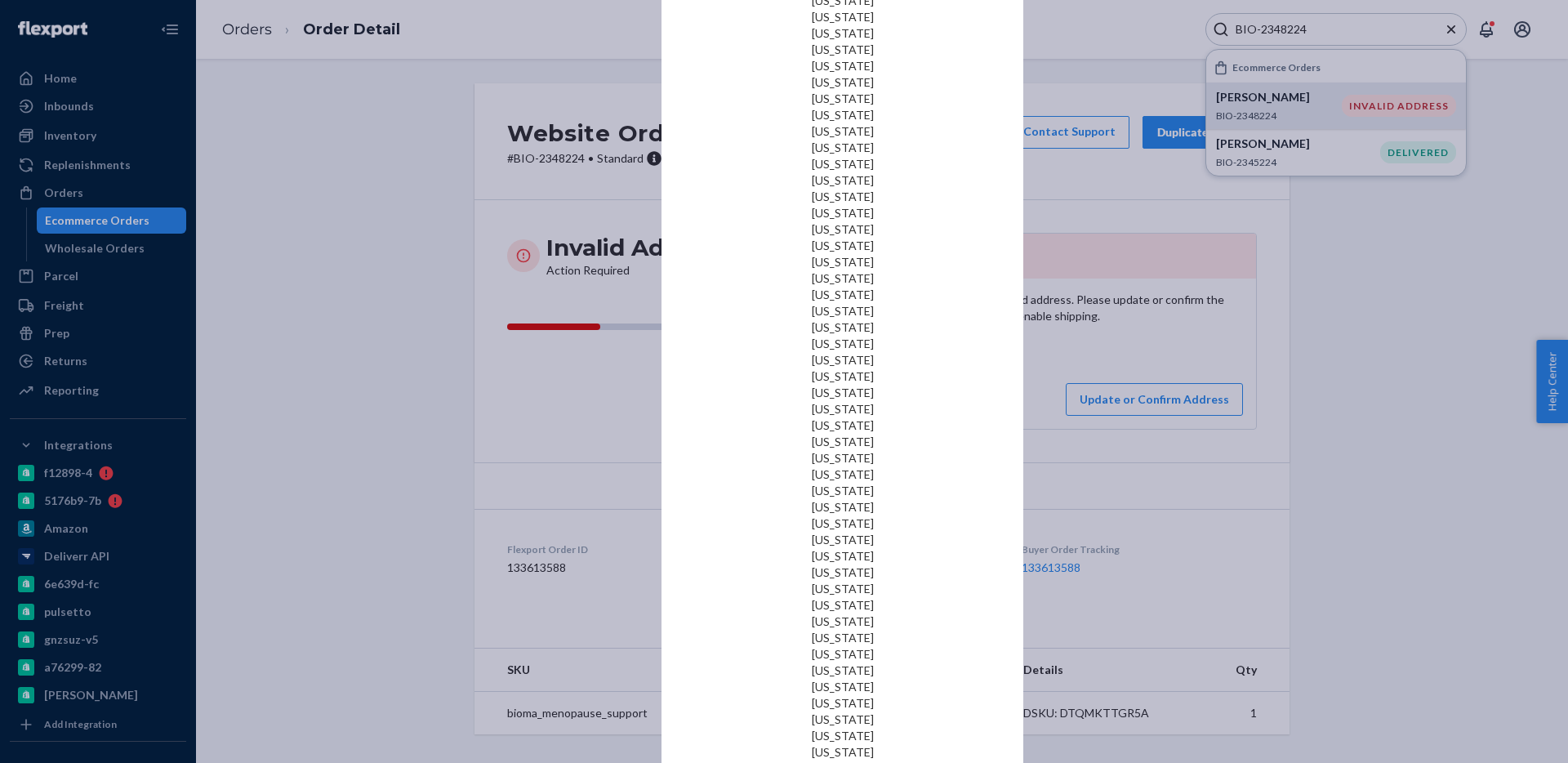
click at [898, 728] on div "[US_STATE]" at bounding box center [842, 736] width 280 height 17
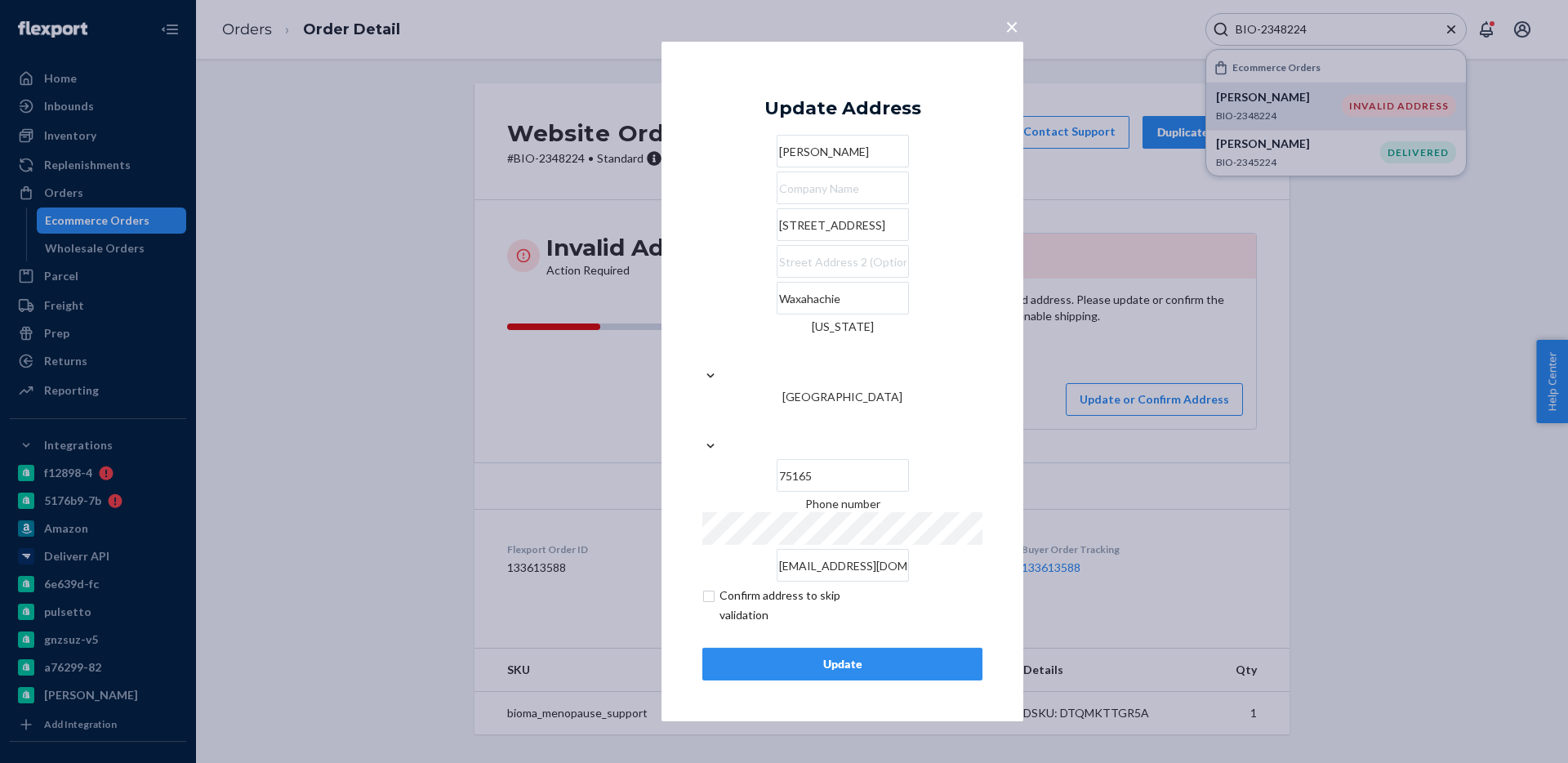
click at [889, 459] on input "75165" at bounding box center [843, 476] width 133 height 33
click at [771, 585] on input "checkbox" at bounding box center [797, 605] width 190 height 40
checkbox input "true"
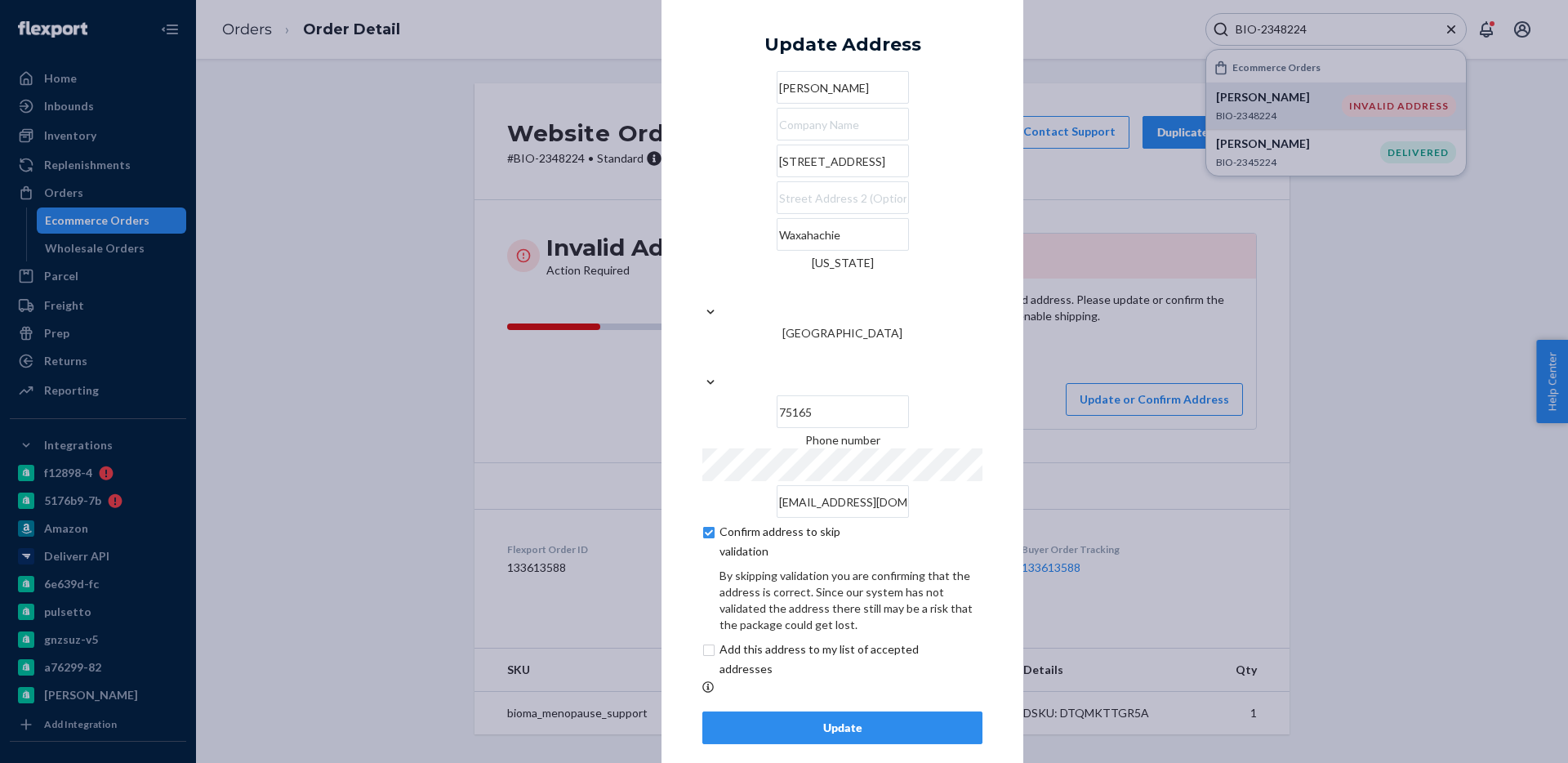
click at [771, 640] on input "checkbox" at bounding box center [838, 659] width 272 height 40
checkbox input "true"
click at [765, 720] on div "Update" at bounding box center [843, 728] width 252 height 17
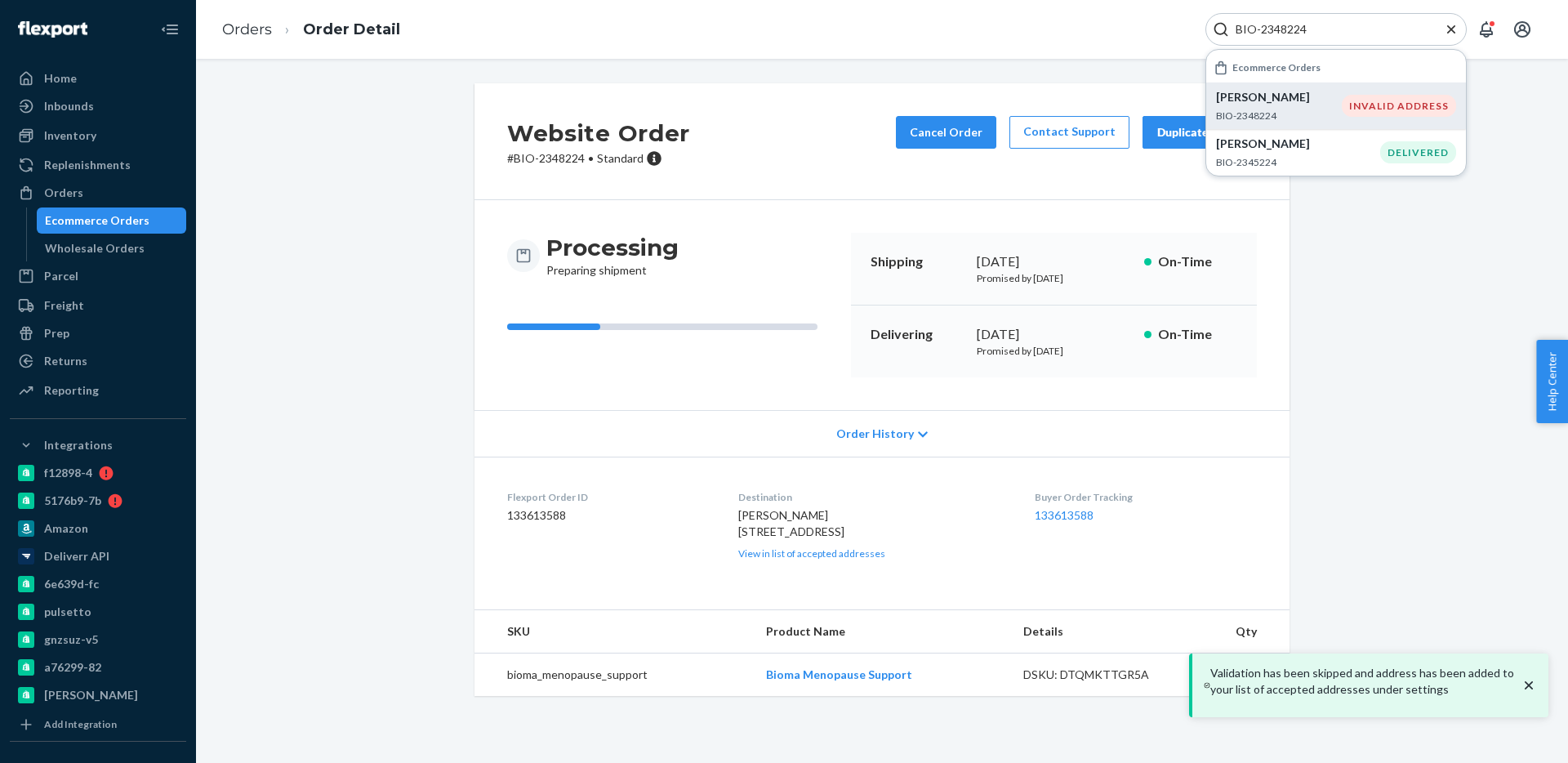
click at [775, 532] on span "[PERSON_NAME] [STREET_ADDRESS]" at bounding box center [790, 523] width 106 height 30
copy span "[STREET_ADDRESS]"
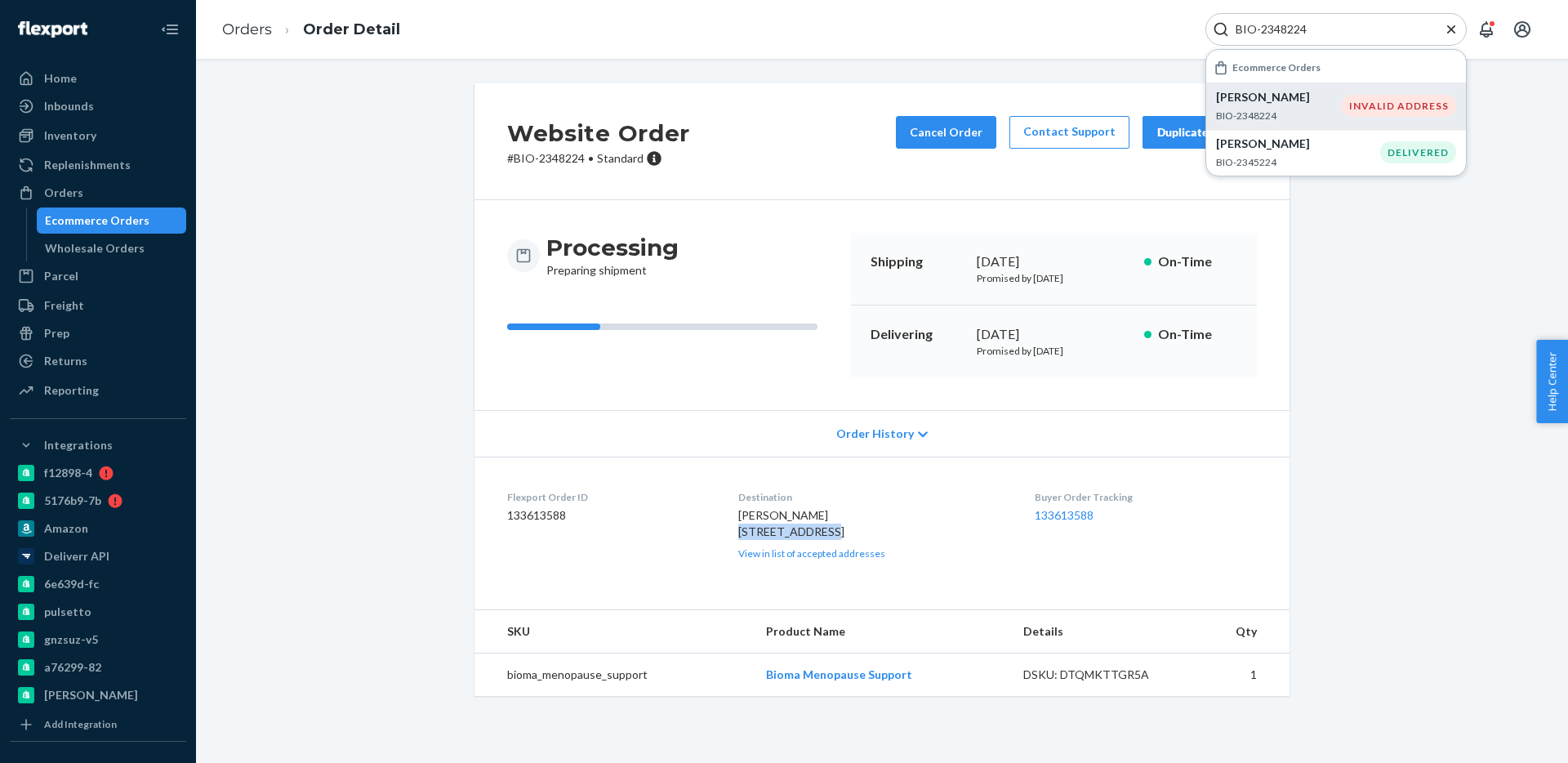
click at [833, 539] on div "[PERSON_NAME] [STREET_ADDRESS] View in list of accepted addresses" at bounding box center [873, 534] width 271 height 53
click at [834, 538] on span "[PERSON_NAME] [STREET_ADDRESS]" at bounding box center [790, 523] width 106 height 30
copy span "75165"
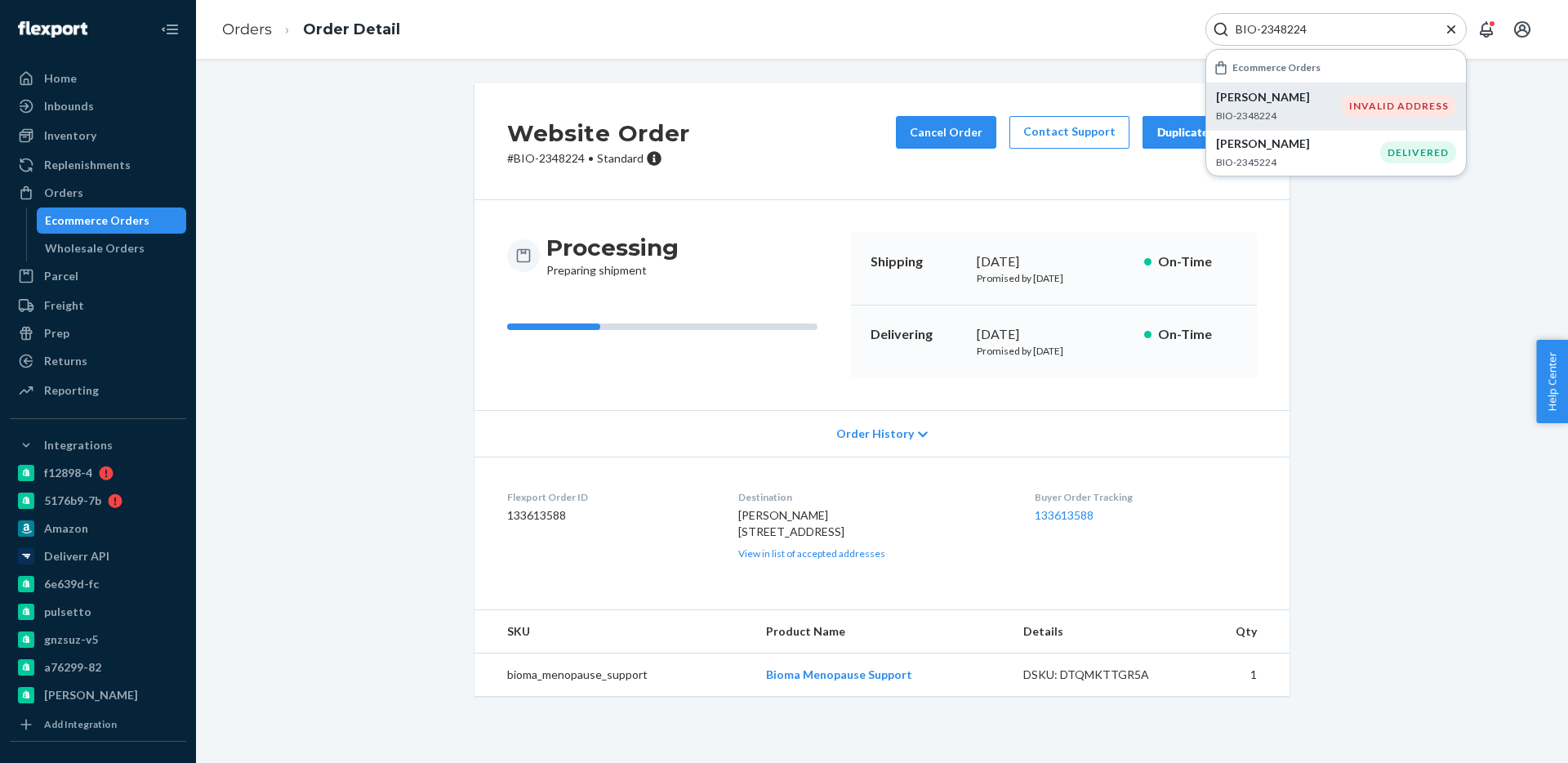
click at [1297, 30] on input "BIO-2348224" at bounding box center [1330, 29] width 201 height 17
paste input "33409"
type input "BIO-2333409"
click at [1303, 116] on p "BIO-2333409" at bounding box center [1279, 115] width 126 height 14
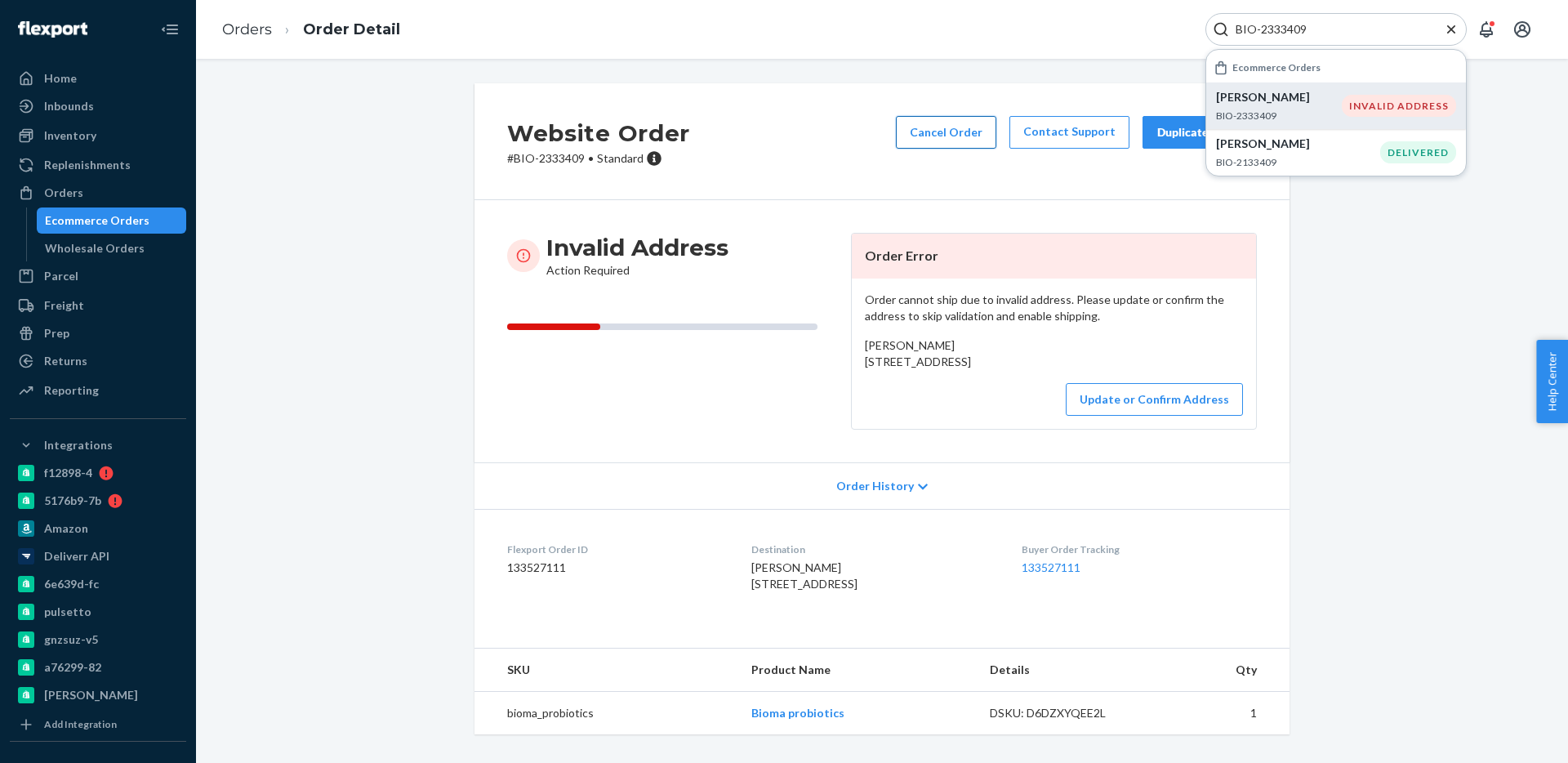
click at [968, 139] on button "Cancel Order" at bounding box center [946, 133] width 100 height 33
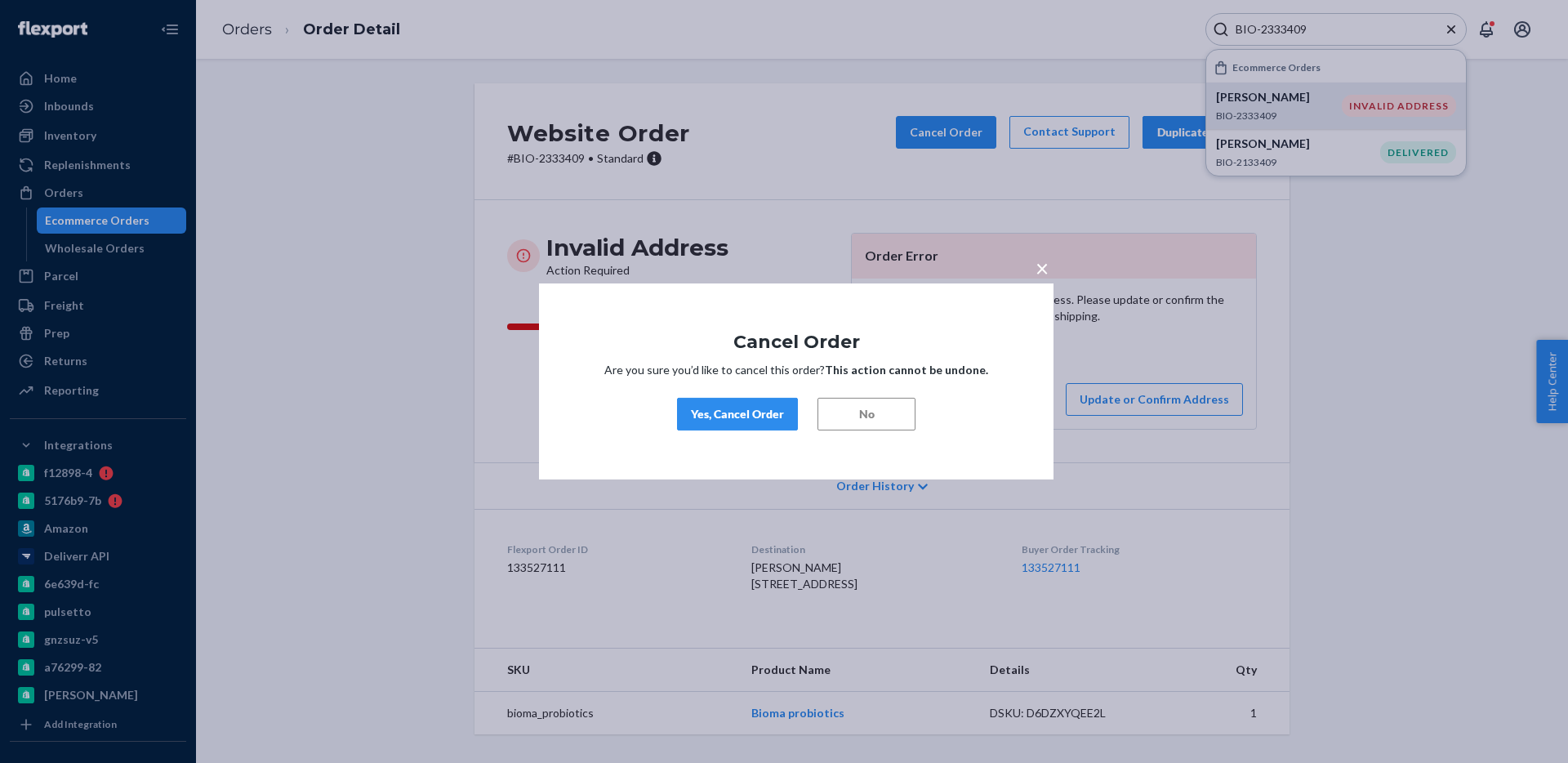
click at [724, 406] on div "Yes, Cancel Order" at bounding box center [737, 414] width 93 height 17
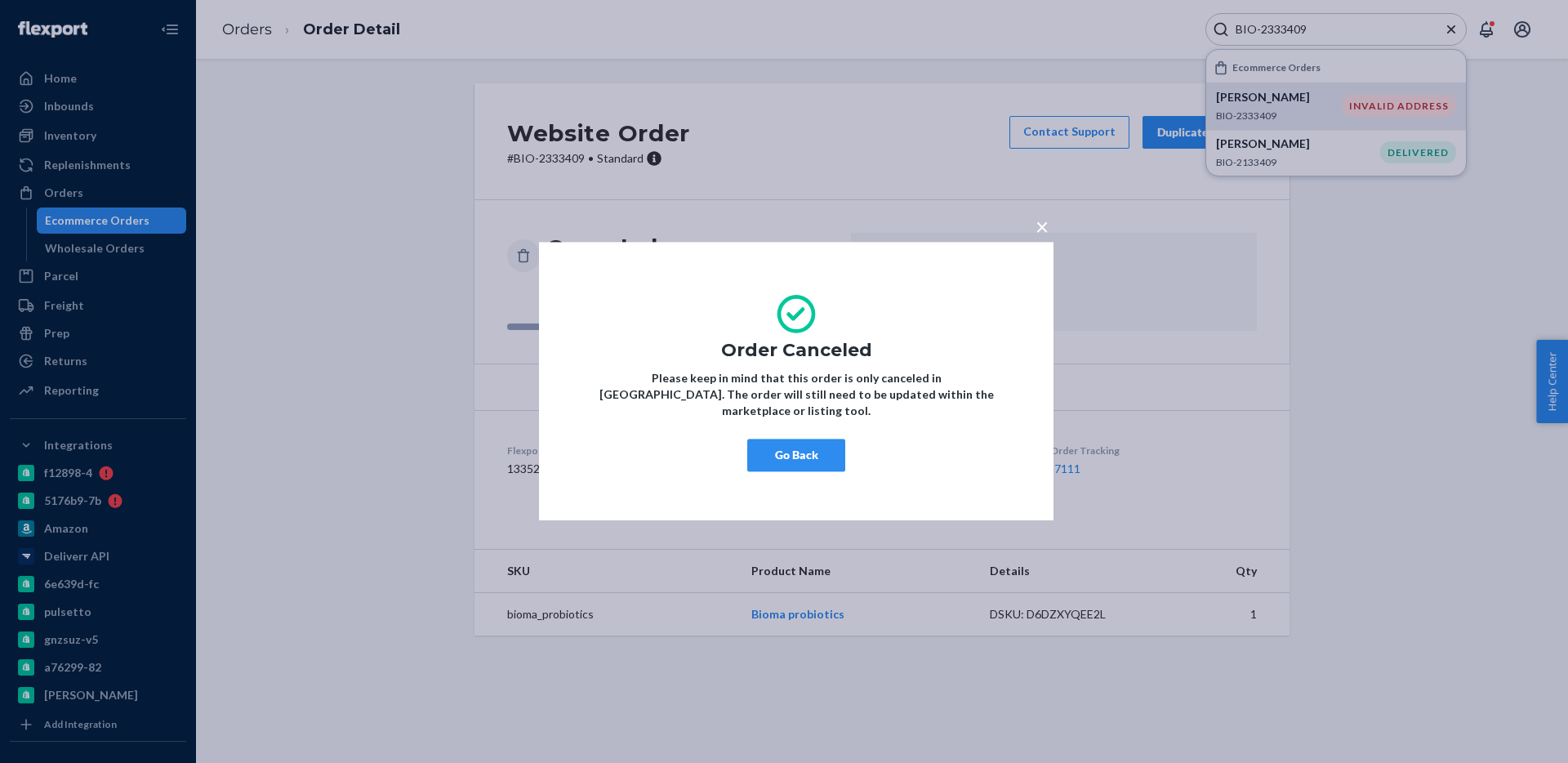
click at [797, 462] on button "Go Back" at bounding box center [796, 457] width 98 height 33
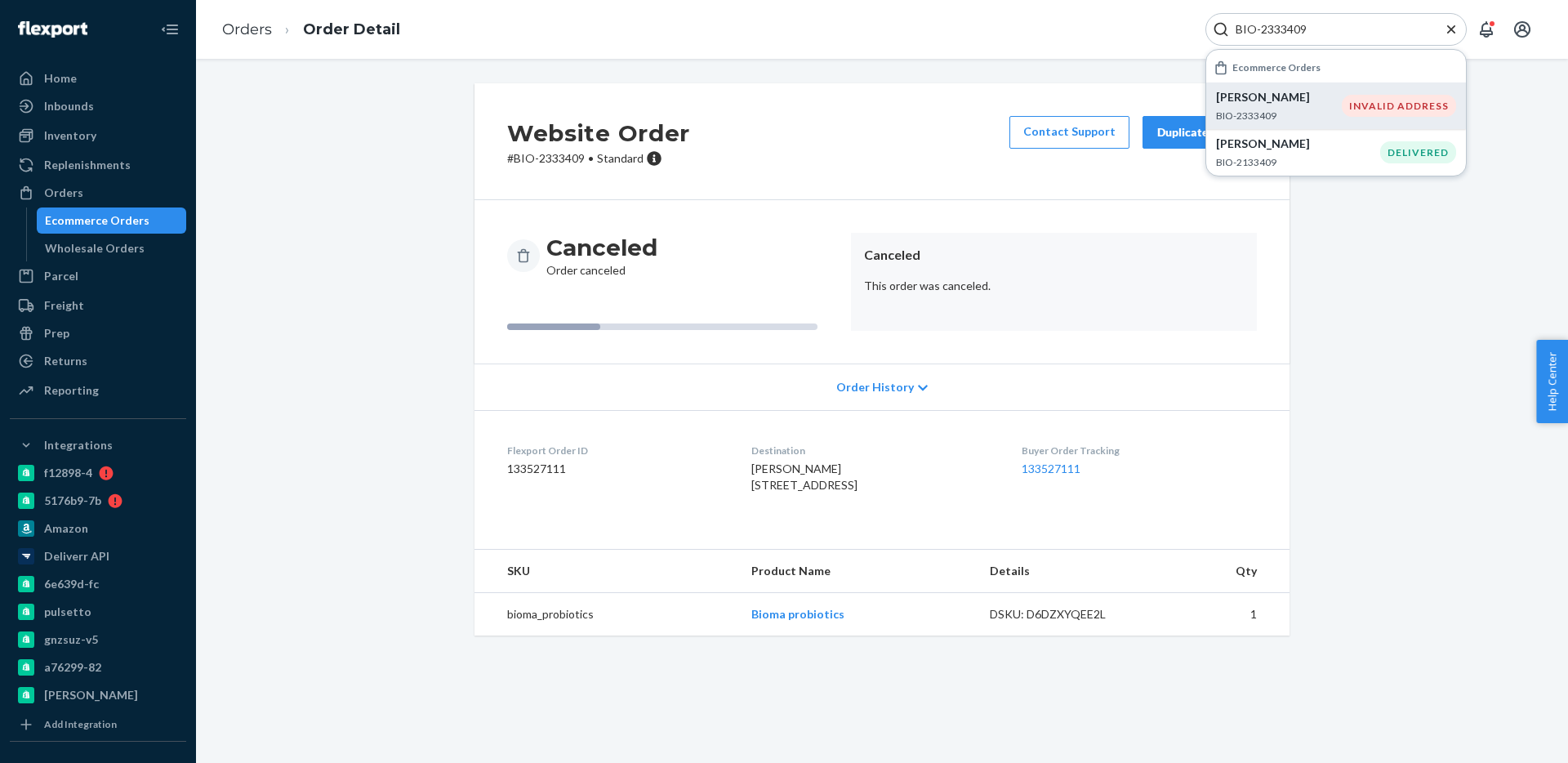
click at [549, 163] on p "# BIO-2333409 • Standard" at bounding box center [598, 158] width 183 height 17
copy p "2333409"
click at [114, 353] on div "Returns" at bounding box center [98, 361] width 173 height 23
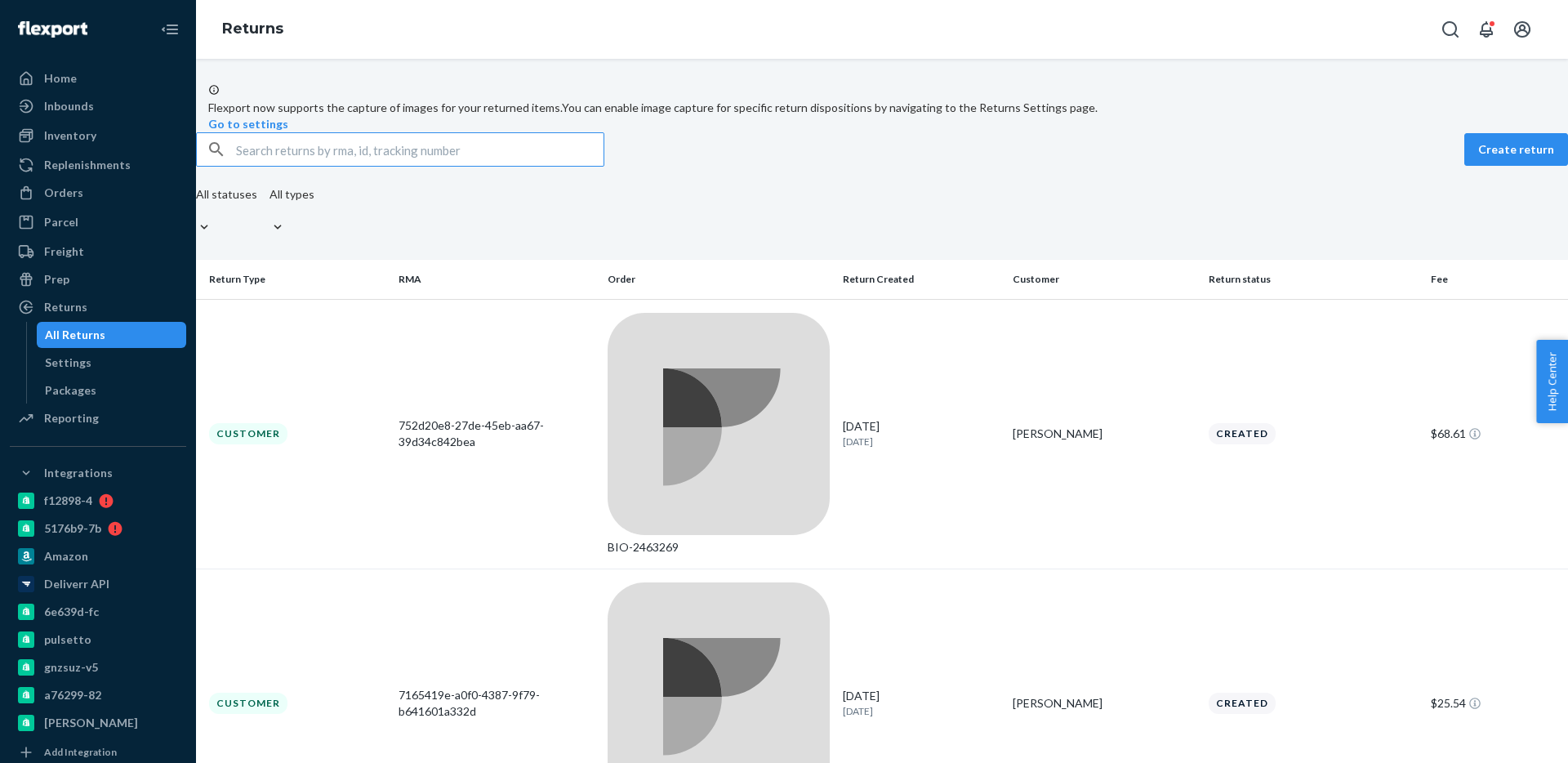
click at [375, 166] on input "text" at bounding box center [420, 150] width 367 height 33
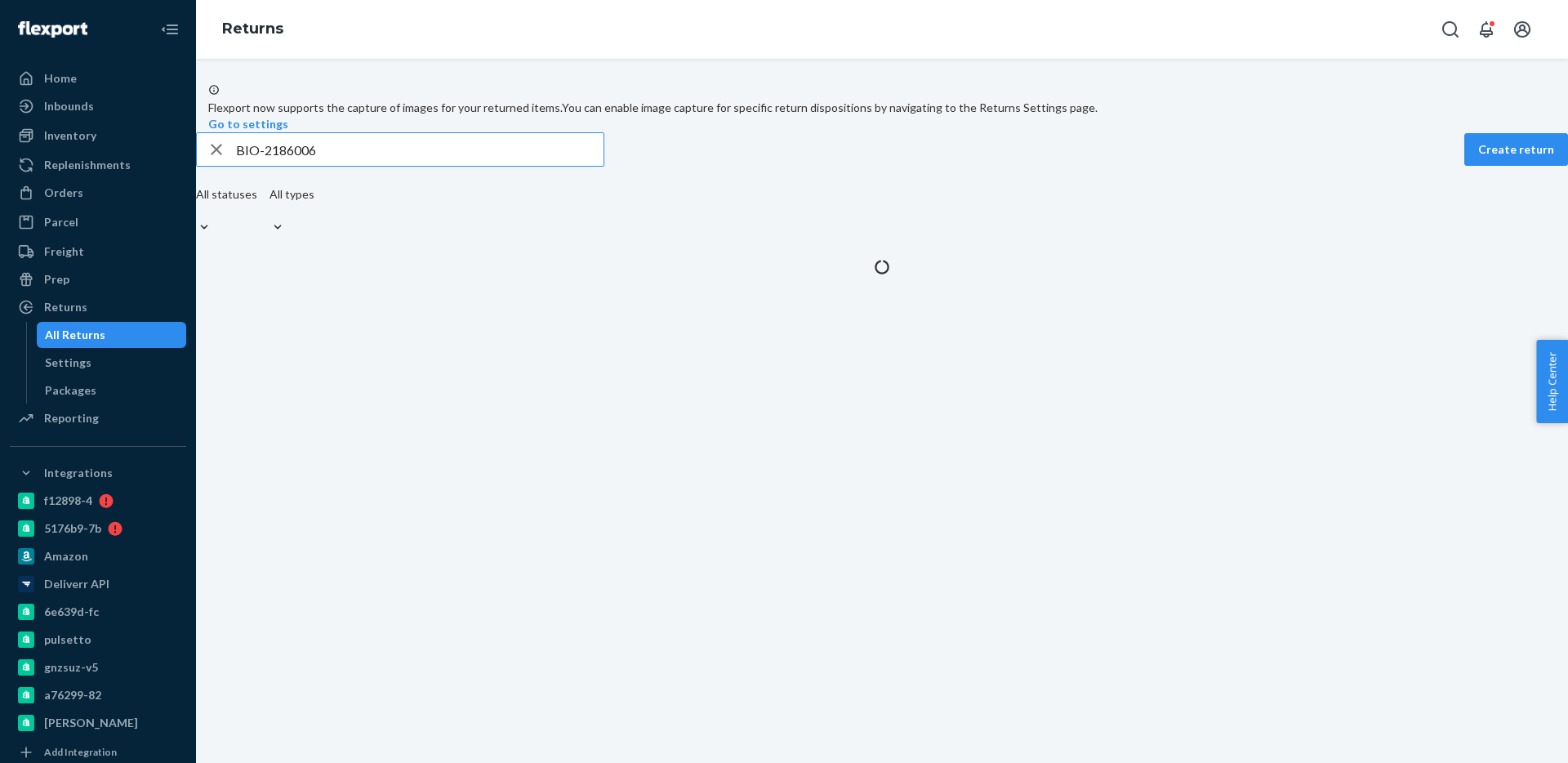
type input "BIO-2186006"
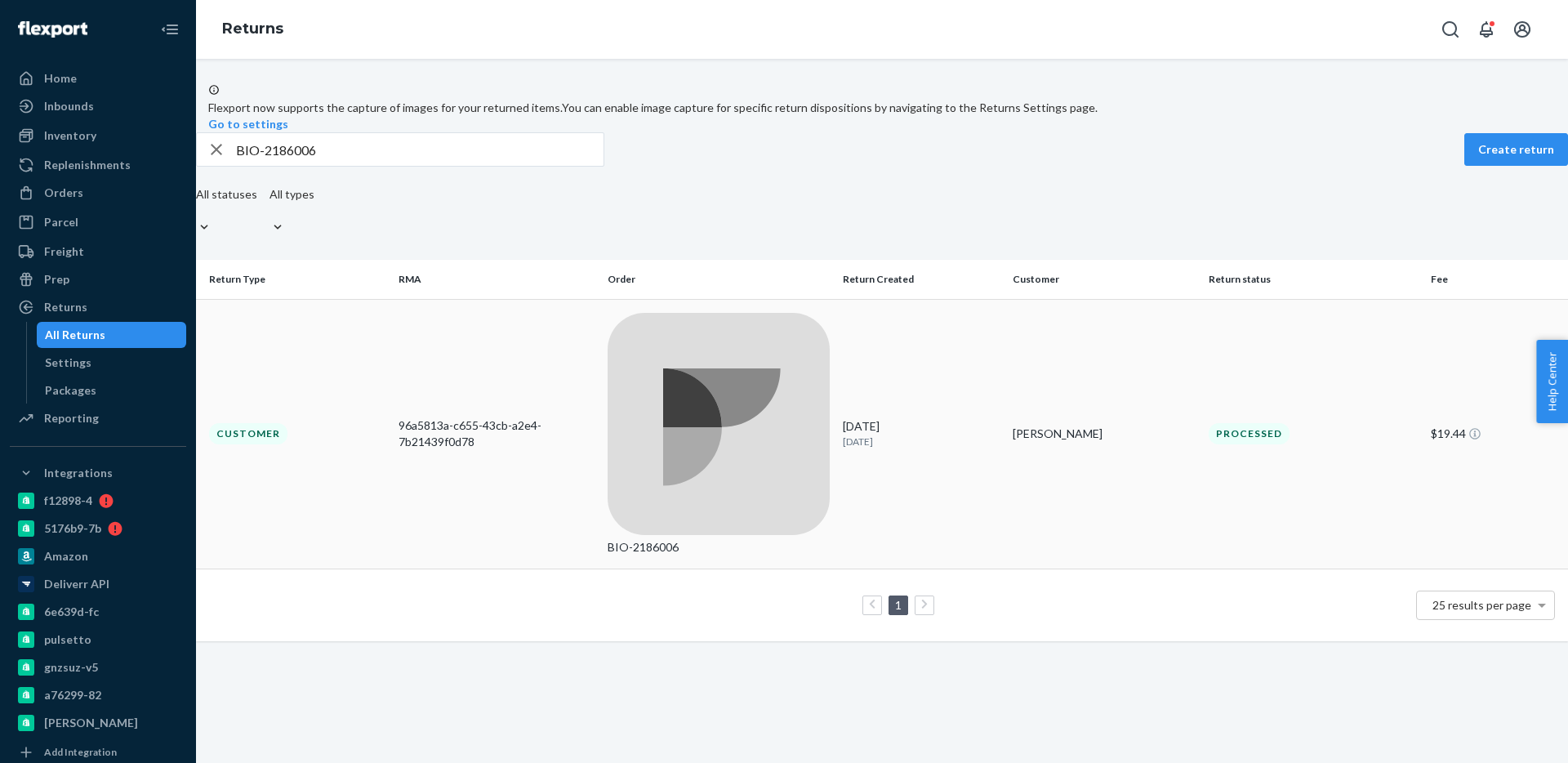
click at [475, 323] on td "96a5813a-c655-43cb-a2e4-7b21439f0d78" at bounding box center [496, 434] width 209 height 270
